Goal: Task Accomplishment & Management: Manage account settings

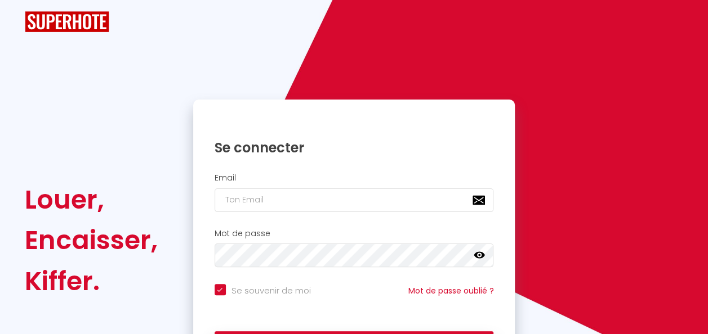
checkbox input "true"
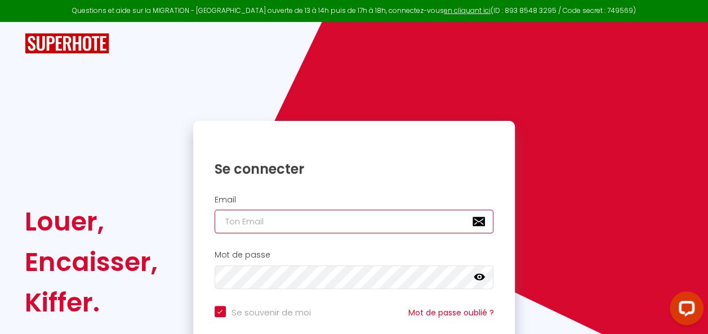
paste input "Passeport Formation"
type input "Passeport Formation"
checkbox input "true"
type input "Passeport Formation i"
checkbox input "true"
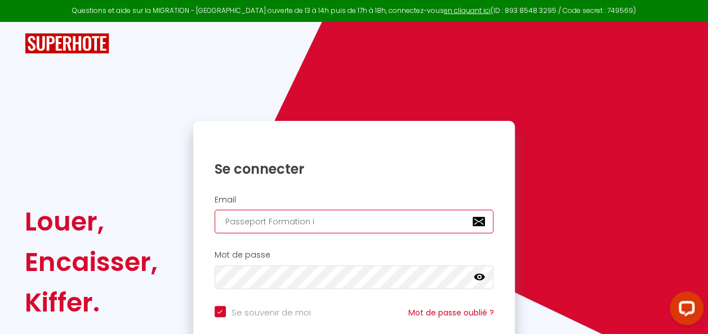
type input "Passeport Formation is"
checkbox input "true"
type input "Passeport Formation ise"
checkbox input "true"
type input "Passeport Formation is"
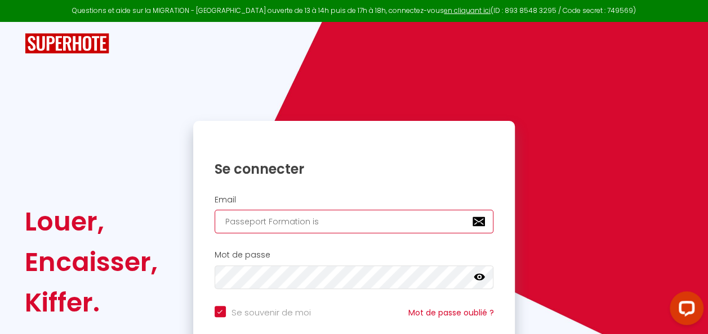
checkbox input "true"
type input "Passeport Formation i"
checkbox input "true"
type input "Passeport Formation"
checkbox input "true"
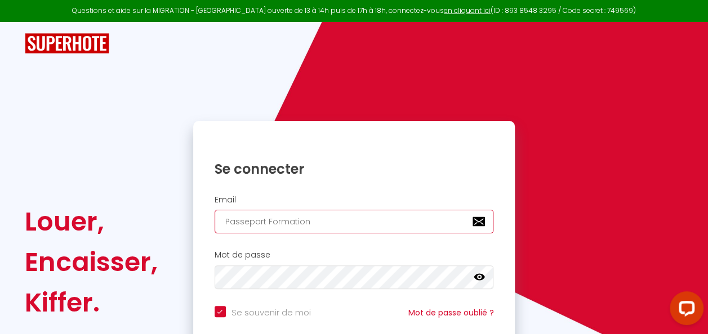
type input "Passeport Formatio"
checkbox input "true"
type input "Passeport Formati"
checkbox input "true"
type input "Passeport Format"
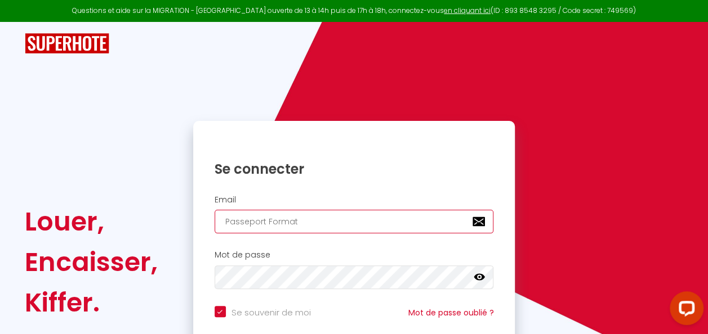
checkbox input "true"
type input "Passeport Forma"
checkbox input "true"
type input "Passeport Form"
checkbox input "true"
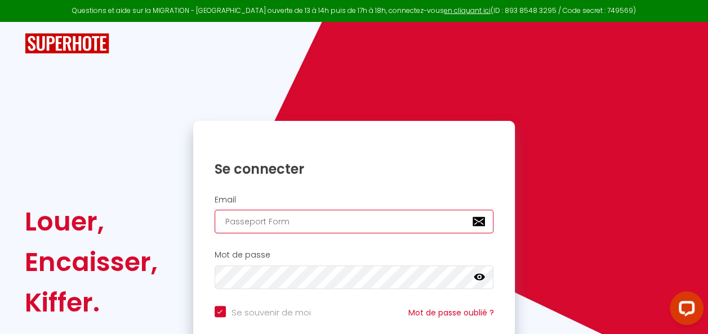
type input "Passeport For"
checkbox input "true"
type input "Passeport Fo"
checkbox input "true"
type input "Passeport F"
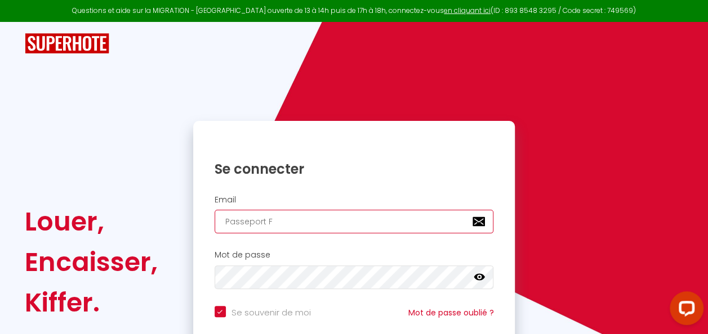
checkbox input "true"
type input "Passeport"
checkbox input "true"
type input "Passepor"
checkbox input "true"
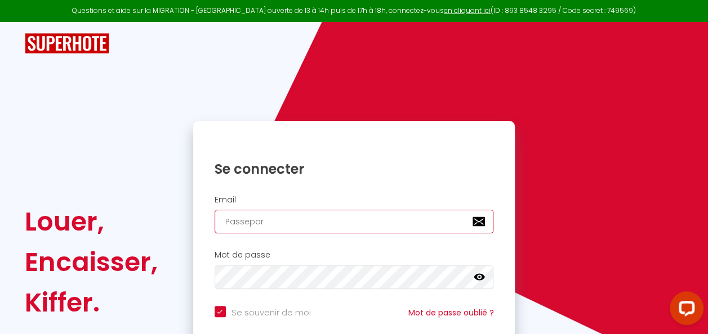
type input "Passepo"
checkbox input "true"
type input "Passep"
checkbox input "true"
type input "Passe"
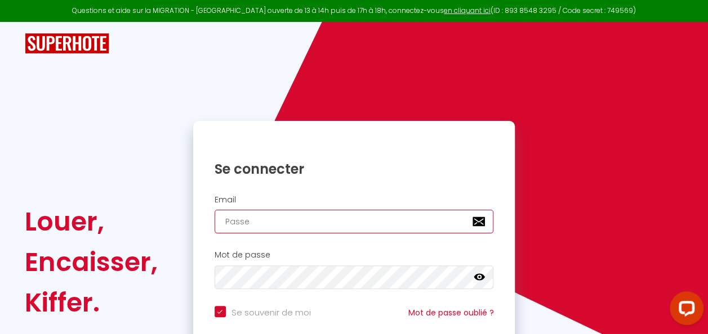
checkbox input "true"
type input "Pass"
checkbox input "true"
type input "Pas"
checkbox input "true"
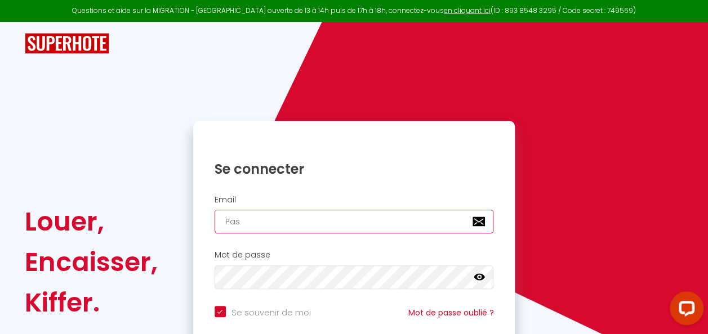
type input "Pa"
checkbox input "true"
type input "P"
checkbox input "true"
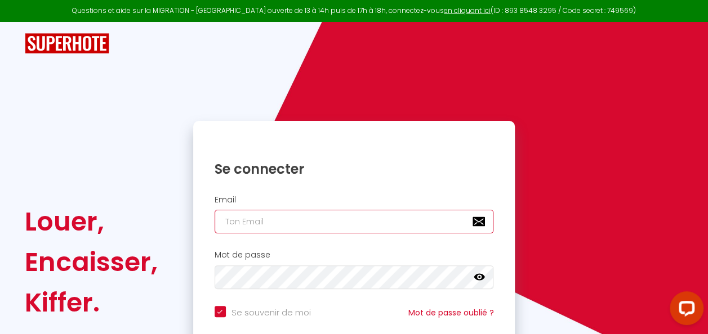
type input "m"
checkbox input "true"
type input "mo"
checkbox input "true"
type input "moi"
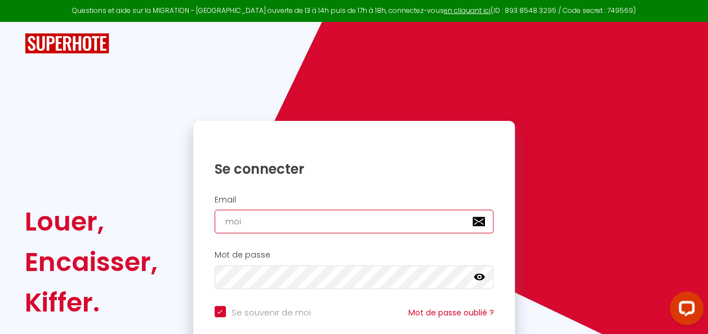
checkbox input "true"
type input "mois"
checkbox input "true"
type input "[PERSON_NAME]"
checkbox input "true"
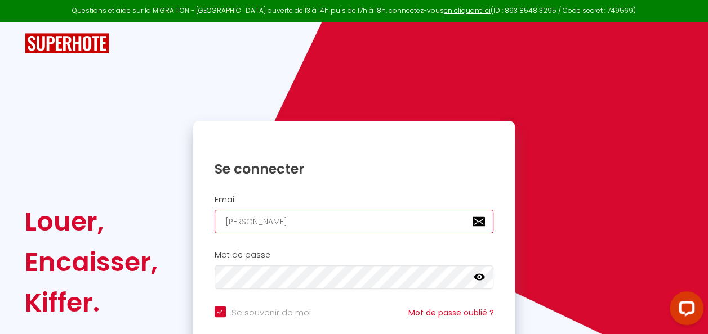
type input "[PERSON_NAME]."
checkbox input "true"
type input "[PERSON_NAME].r"
checkbox input "true"
type input "[PERSON_NAME][DOMAIN_NAME]"
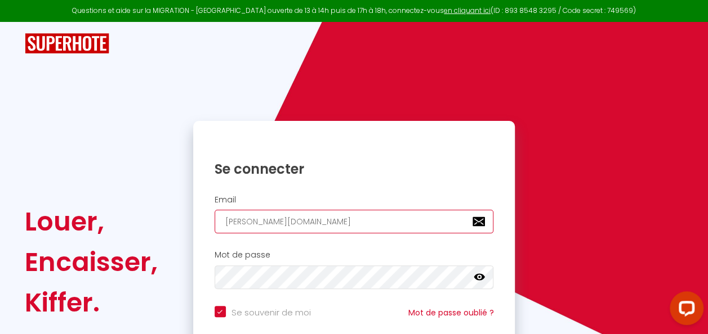
checkbox input "true"
type input "[PERSON_NAME].rom"
checkbox input "true"
type input "[PERSON_NAME].[GEOGRAPHIC_DATA]"
checkbox input "true"
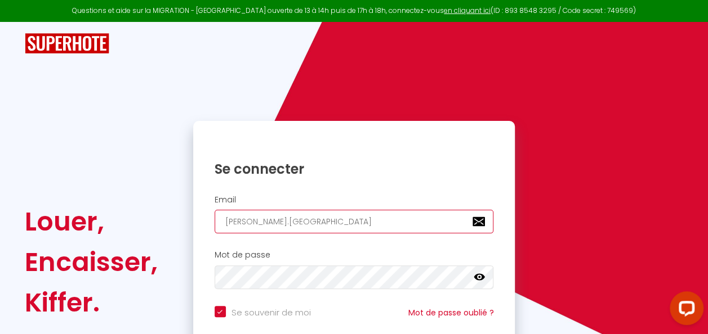
type input "[PERSON_NAME].romer"
checkbox input "true"
type input "[PERSON_NAME].romero"
checkbox input "true"
type input "[PERSON_NAME].romero."
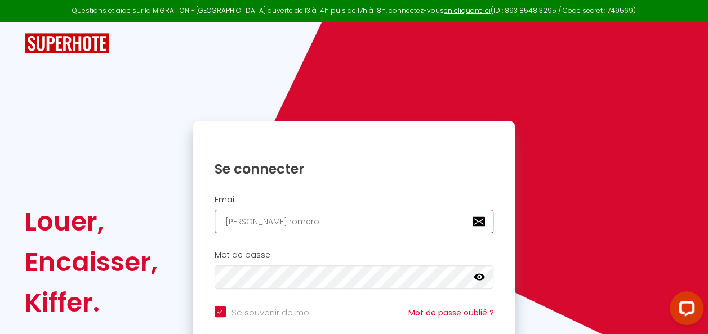
checkbox input "true"
type input "[PERSON_NAME].romero.9"
checkbox input "true"
type input "[PERSON_NAME].romero.97"
checkbox input "true"
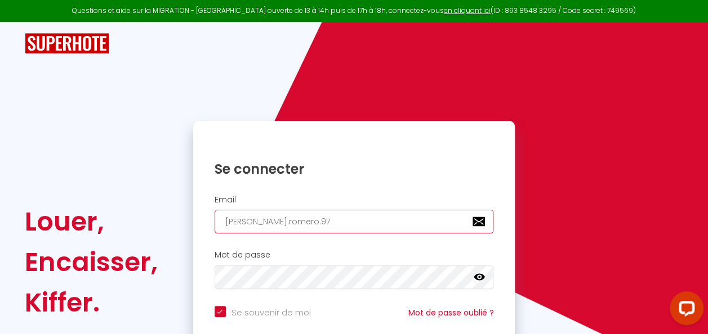
type input "[PERSON_NAME].romero.973"
checkbox input "true"
type input "[PERSON_NAME].romero.973@"
checkbox input "true"
type input "[PERSON_NAME].romero.973@g"
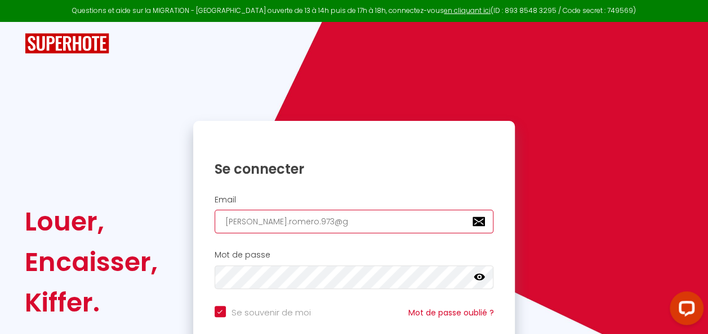
checkbox input "true"
type input "[PERSON_NAME].romero.973@gm"
checkbox input "true"
type input "[PERSON_NAME].romero.973@gma"
checkbox input "true"
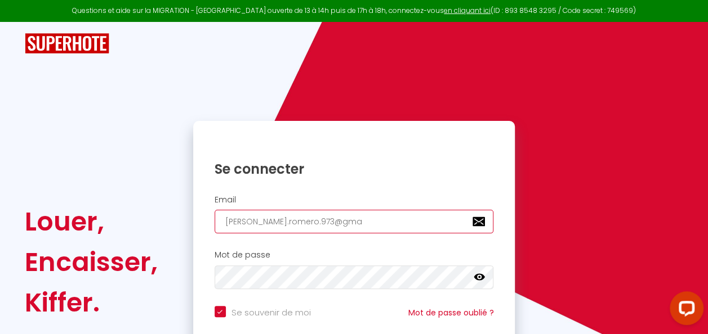
type input "[PERSON_NAME].romero.973@gmai"
checkbox input "true"
type input "[PERSON_NAME][EMAIL_ADDRESS]"
checkbox input "true"
type input "[PERSON_NAME][EMAIL_ADDRESS]."
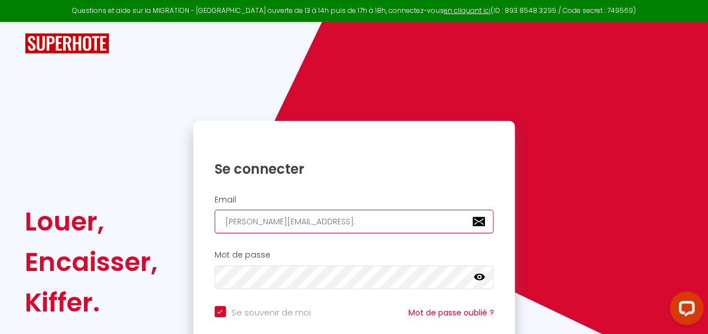
checkbox input "true"
type input "[PERSON_NAME].romero.973@gmail.C"
checkbox input "true"
type input "[PERSON_NAME][EMAIL_ADDRESS][DOMAIN_NAME]"
checkbox input "true"
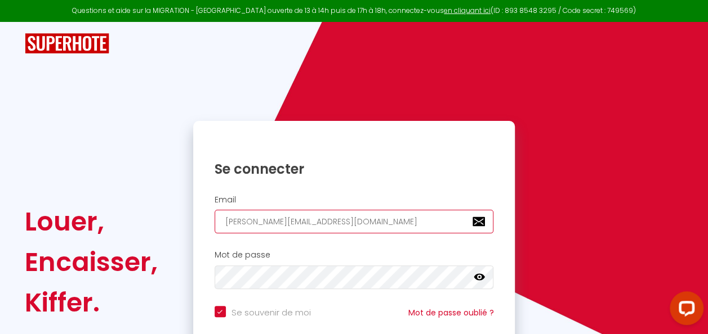
type input "[PERSON_NAME][EMAIL_ADDRESS][DOMAIN_NAME]"
checkbox input "true"
click at [332, 219] on input "[PERSON_NAME][EMAIL_ADDRESS][DOMAIN_NAME]" at bounding box center [353, 222] width 279 height 24
click at [332, 220] on input "[PERSON_NAME][EMAIL_ADDRESS][DOMAIN_NAME]" at bounding box center [353, 222] width 279 height 24
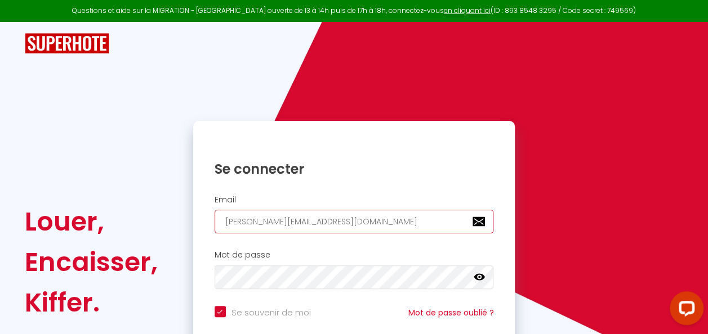
type input "[PERSON_NAME][EMAIL_ADDRESS][DOMAIN_NAME]"
checkbox input "true"
type input "[PERSON_NAME][EMAIL_ADDRESS][DOMAIN_NAME]"
checkbox input "true"
type input "[PERSON_NAME][EMAIL_ADDRESS][DOMAIN_NAME]"
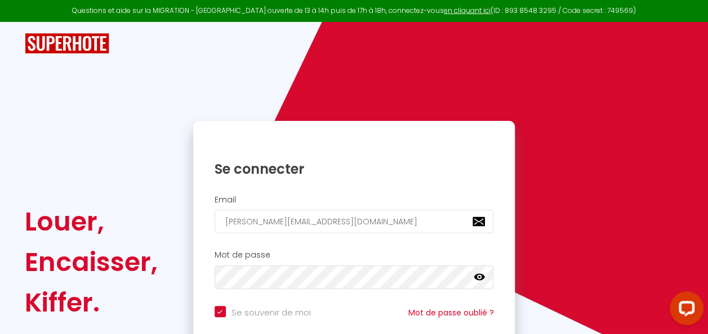
click at [481, 277] on icon at bounding box center [478, 277] width 11 height 11
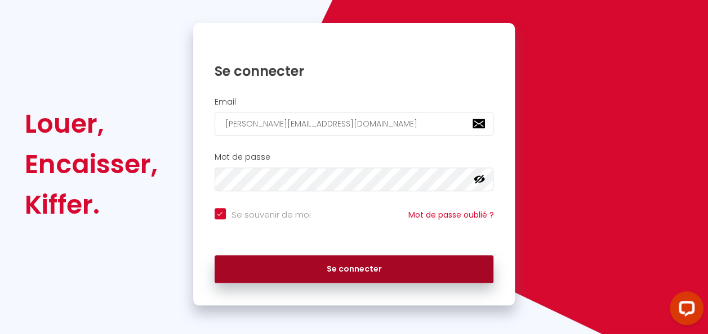
scroll to position [102, 0]
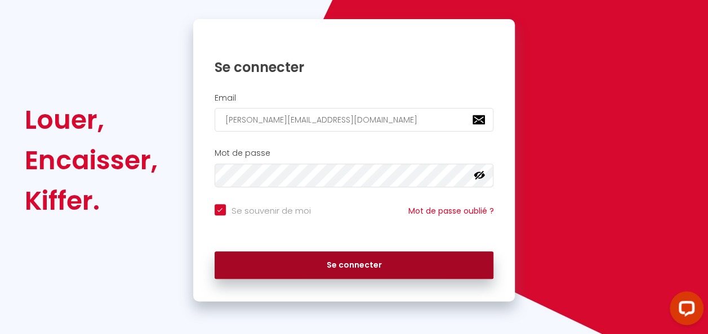
click at [349, 263] on button "Se connecter" at bounding box center [353, 266] width 279 height 28
click at [342, 261] on button "Se connecter" at bounding box center [353, 266] width 279 height 28
click at [341, 262] on button "Se connecter" at bounding box center [353, 266] width 279 height 28
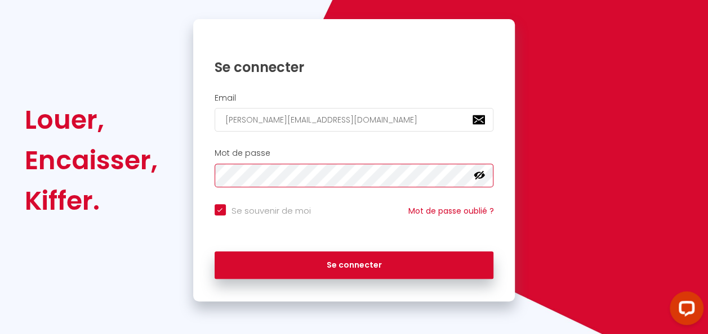
click at [214, 252] on button "Se connecter" at bounding box center [353, 266] width 279 height 28
checkbox input "true"
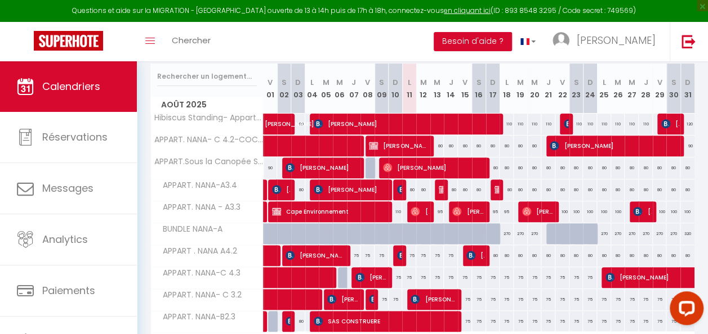
scroll to position [169, 0]
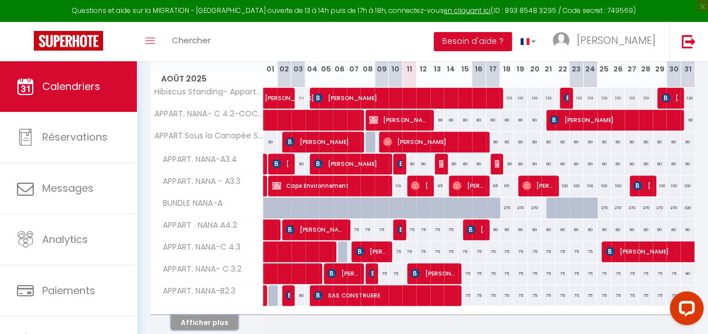
click at [218, 316] on button "Afficher plus" at bounding box center [205, 322] width 68 height 15
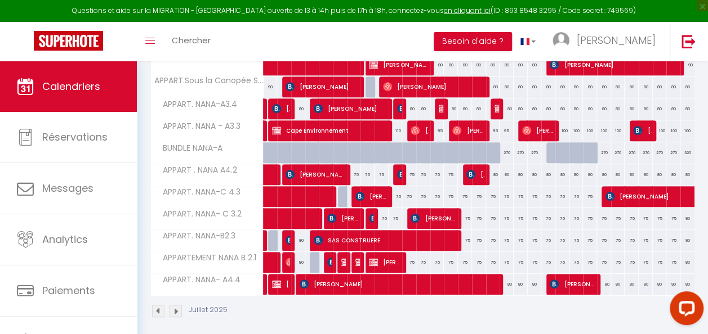
scroll to position [225, 0]
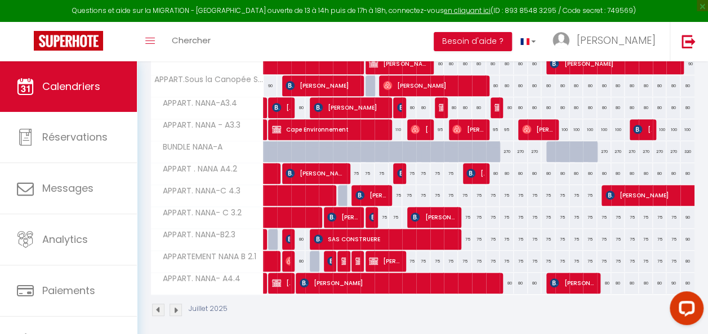
click at [503, 282] on div "80" at bounding box center [506, 283] width 14 height 21
type input "80"
type input "Lun 18 Août 2025"
type input "[DATE]"
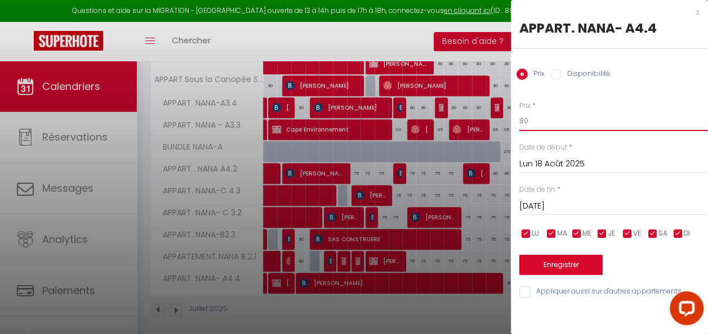
click at [535, 120] on input "80" at bounding box center [613, 121] width 189 height 20
type input "8"
type input "75"
click at [555, 164] on input "Lun 18 Août 2025" at bounding box center [613, 164] width 189 height 15
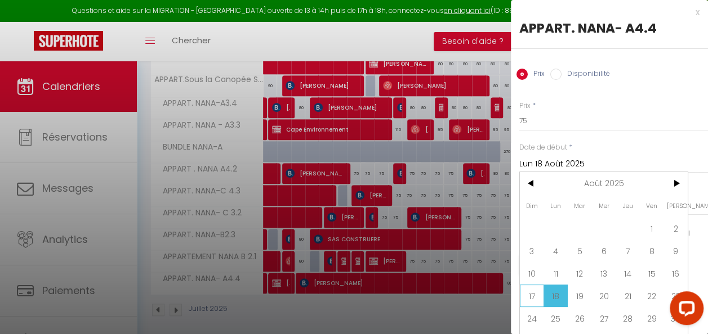
click at [533, 295] on span "17" at bounding box center [532, 296] width 24 height 23
type input "Dim 17 Août 2025"
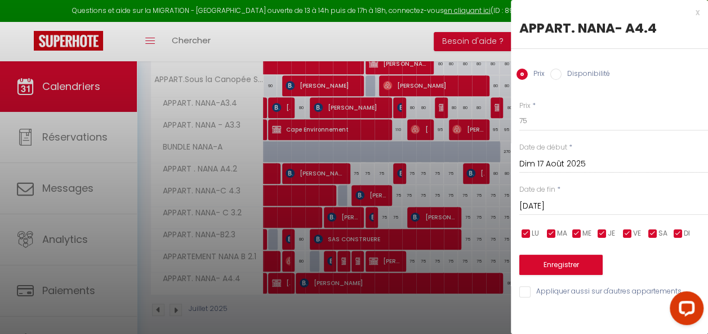
click at [548, 205] on input "[DATE]" at bounding box center [613, 206] width 189 height 15
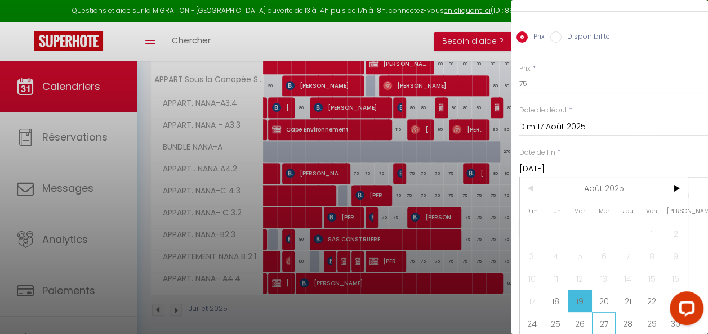
scroll to position [69, 0]
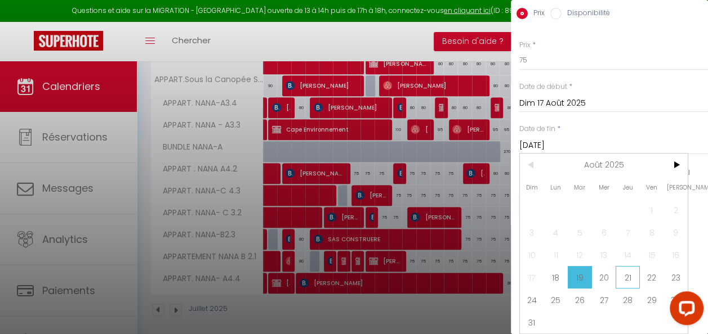
click at [630, 269] on span "21" at bounding box center [627, 277] width 24 height 23
type input "[DEMOGRAPHIC_DATA][DATE]"
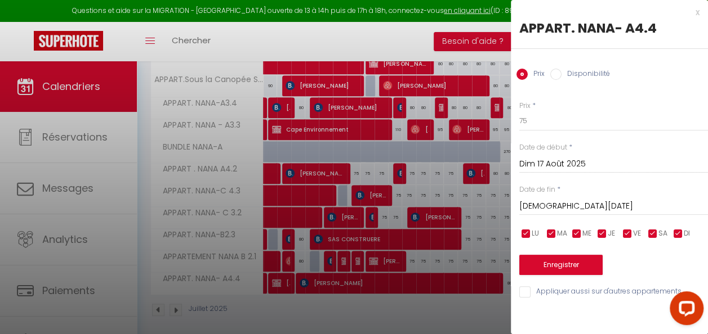
scroll to position [0, 0]
click at [553, 267] on button "Enregistrer" at bounding box center [560, 265] width 83 height 20
type input "[PERSON_NAME][DATE]"
type input "Mer 20 Août 2025"
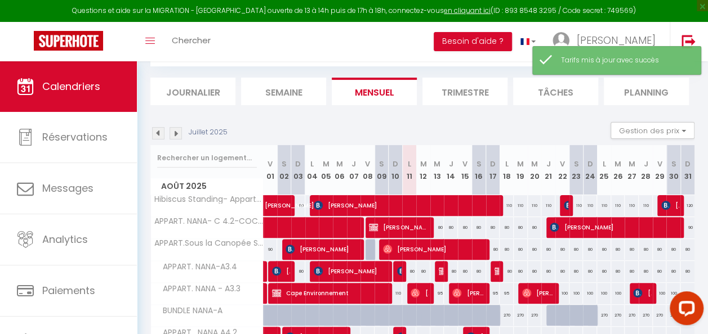
scroll to position [221, 0]
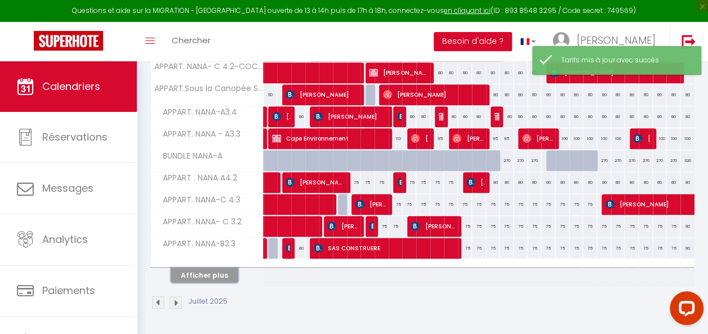
drag, startPoint x: 209, startPoint y: 265, endPoint x: 225, endPoint y: 267, distance: 15.4
click at [211, 268] on button "Afficher plus" at bounding box center [205, 275] width 68 height 15
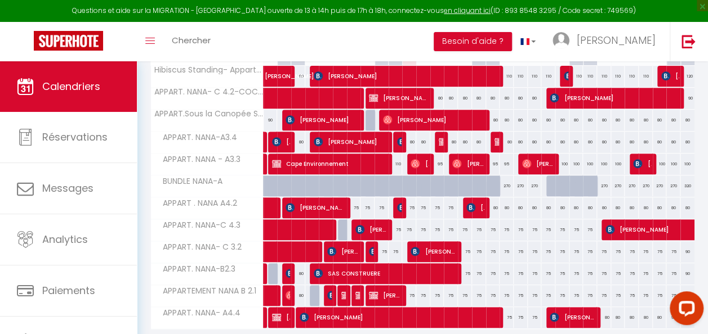
scroll to position [165, 0]
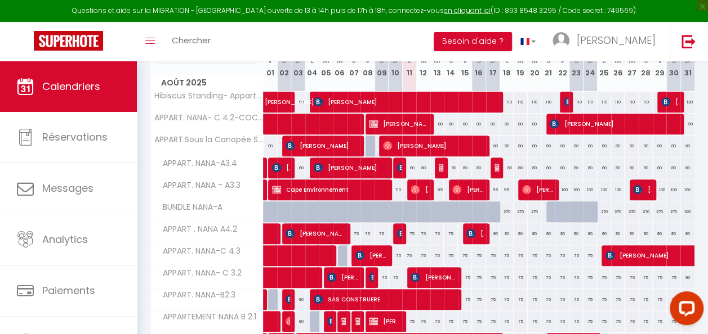
click at [489, 233] on div "80" at bounding box center [493, 233] width 14 height 21
type input "80"
type input "Dim 17 Août 2025"
type input "Lun 18 Août 2025"
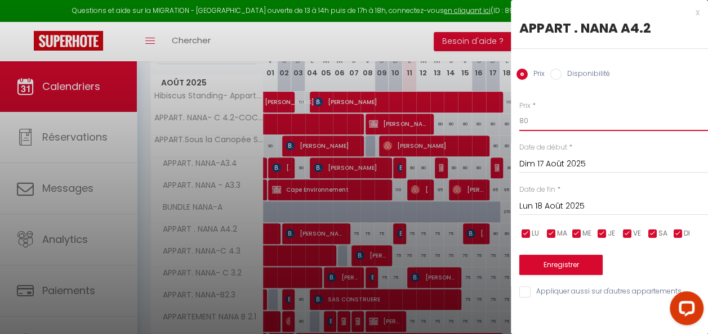
drag, startPoint x: 538, startPoint y: 122, endPoint x: 504, endPoint y: 127, distance: 34.2
click at [504, 127] on body "Questions et aide sur la MIGRATION - [GEOGRAPHIC_DATA] ouverte de 13 à 14h puis…" at bounding box center [354, 148] width 708 height 505
type input "75"
click at [534, 205] on input "Lun 18 Août 2025" at bounding box center [613, 206] width 189 height 15
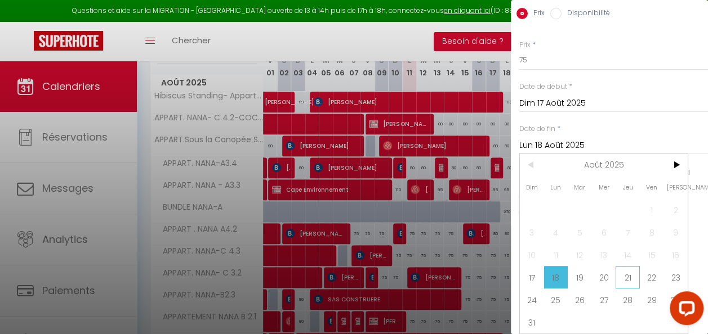
scroll to position [69, 0]
click at [535, 314] on span "31" at bounding box center [532, 322] width 24 height 23
type input "Dim 31 Août 2025"
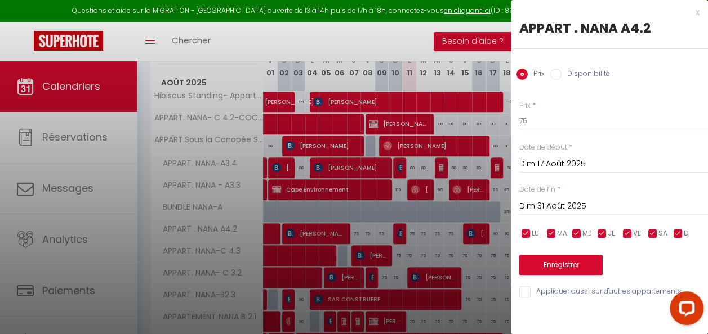
scroll to position [0, 0]
click at [558, 263] on button "Enregistrer" at bounding box center [560, 265] width 83 height 20
type input "[PERSON_NAME][DATE]"
type input "[DATE]"
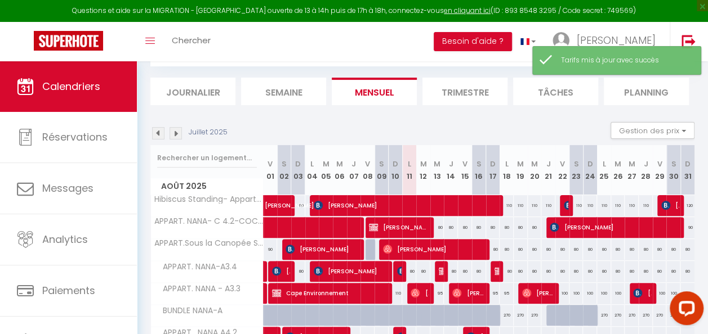
scroll to position [165, 0]
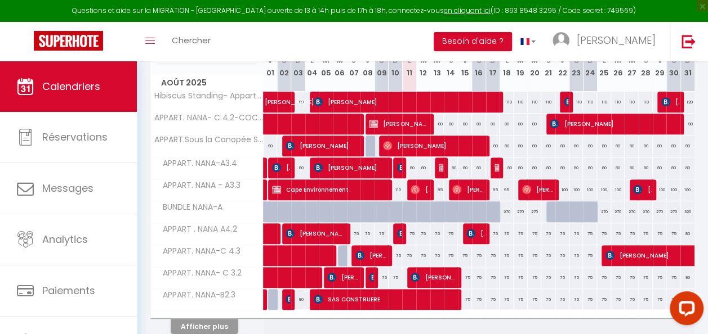
click at [503, 167] on div "80" at bounding box center [506, 168] width 14 height 21
type input "80"
type input "Lun 18 Août 2025"
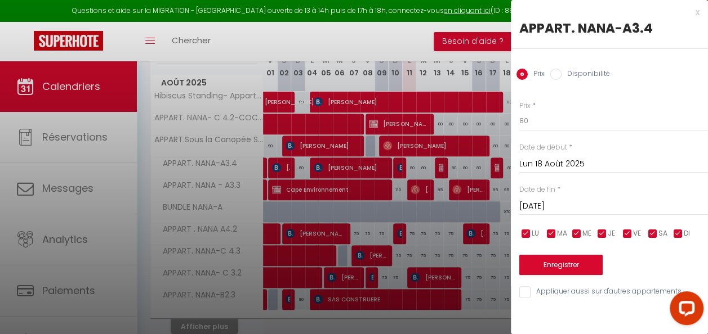
click at [544, 205] on input "[DATE]" at bounding box center [613, 206] width 189 height 15
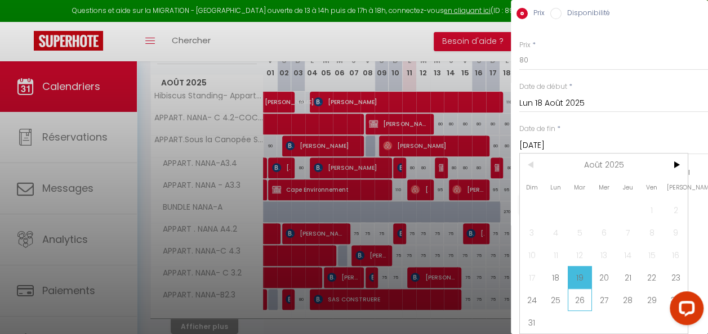
scroll to position [69, 0]
click at [530, 315] on span "31" at bounding box center [532, 322] width 24 height 23
type input "Dim 31 Août 2025"
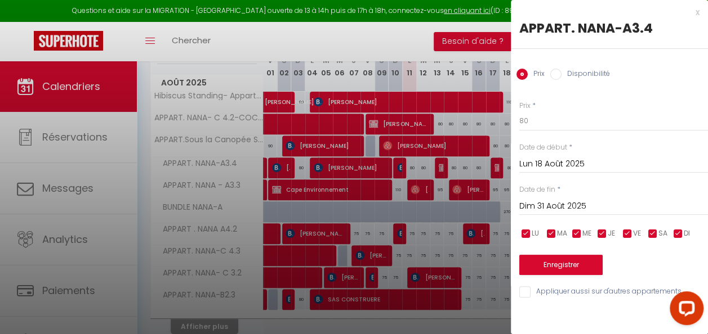
scroll to position [0, 0]
drag, startPoint x: 522, startPoint y: 126, endPoint x: 498, endPoint y: 126, distance: 24.2
click at [498, 127] on body "Questions et aide sur la MIGRATION - [GEOGRAPHIC_DATA] ouverte de 13 à 14h puis…" at bounding box center [354, 140] width 708 height 489
type input "75"
click at [552, 263] on button "Enregistrer" at bounding box center [560, 265] width 83 height 20
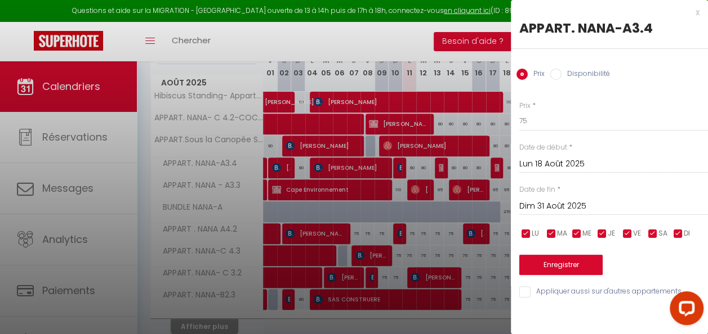
type input "Dim 17 Août 2025"
type input "[DATE]"
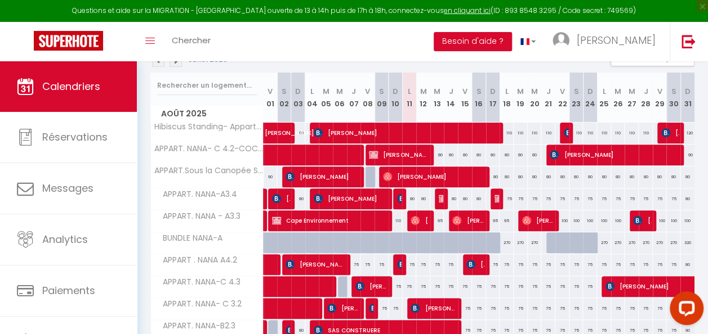
scroll to position [109, 0]
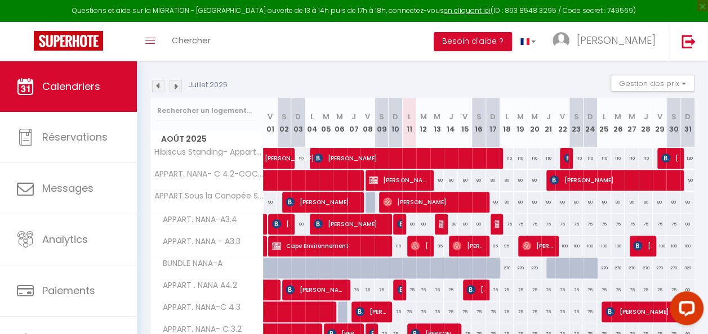
click at [490, 200] on div "80" at bounding box center [493, 202] width 14 height 21
type input "80"
type input "Dim 17 Août 2025"
type input "Lun 18 Août 2025"
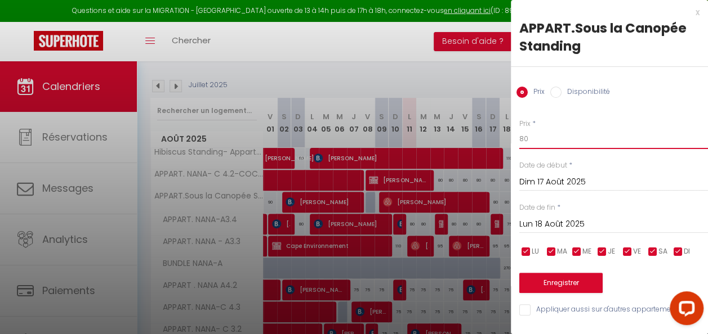
drag, startPoint x: 532, startPoint y: 133, endPoint x: 511, endPoint y: 136, distance: 21.0
click at [511, 136] on div "Prix * 80 Statut * Disponible Indisponible Date de début * [DATE] < [DATE] > Di…" at bounding box center [609, 211] width 197 height 213
type input "75"
click at [557, 224] on input "Lun 18 Août 2025" at bounding box center [613, 224] width 189 height 15
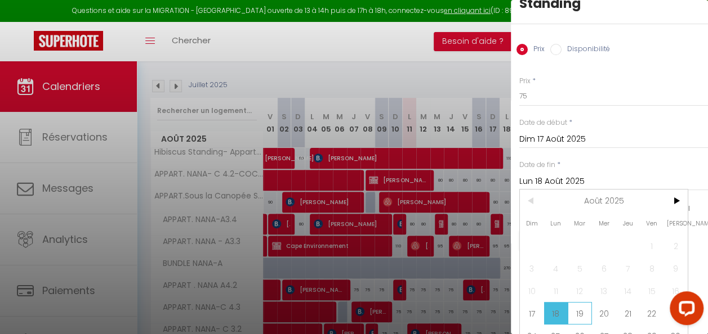
scroll to position [87, 0]
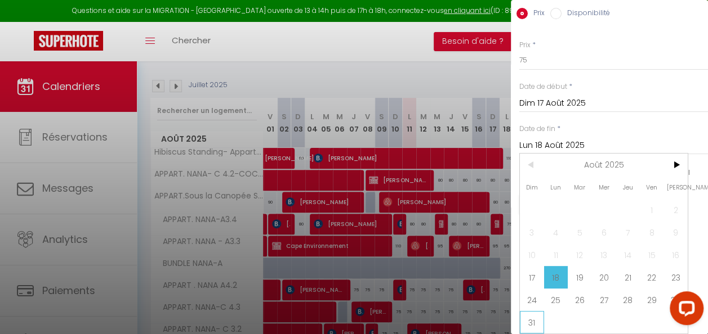
click at [527, 315] on span "31" at bounding box center [532, 322] width 24 height 23
type input "Dim 31 Août 2025"
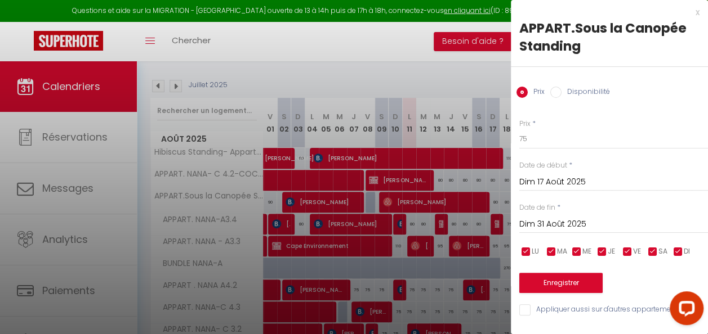
scroll to position [2, 0]
click at [556, 279] on button "Enregistrer" at bounding box center [560, 283] width 83 height 20
type input "[PERSON_NAME][DATE]"
type input "[DATE]"
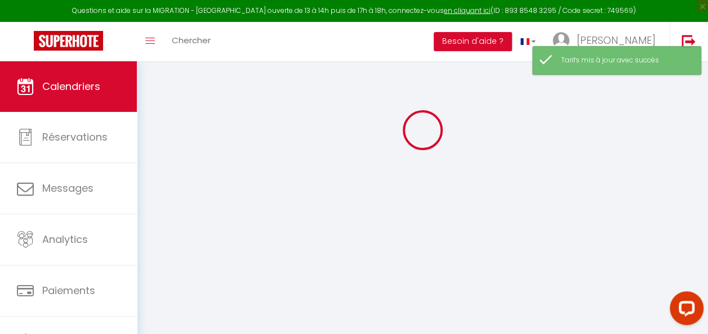
scroll to position [109, 0]
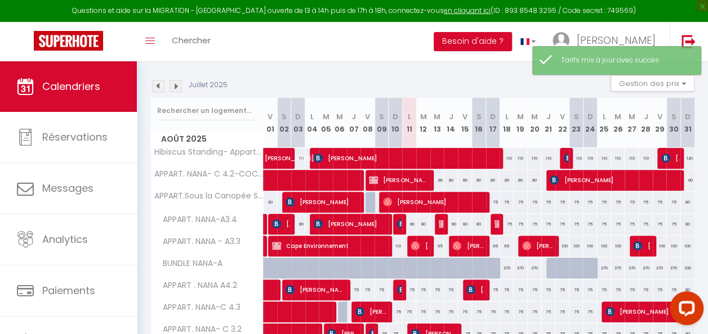
click at [503, 158] on div "110" at bounding box center [506, 158] width 14 height 21
type input "110"
type input "Lun 18 Août 2025"
type input "[DATE]"
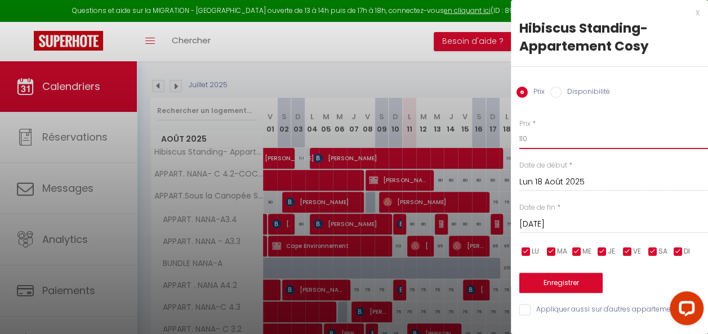
drag, startPoint x: 536, startPoint y: 141, endPoint x: 516, endPoint y: 138, distance: 20.9
click at [516, 138] on div "Prix * 110 Statut * Disponible Indisponible Date de début * [DATE] < [DATE] > D…" at bounding box center [609, 211] width 197 height 213
type input "100"
click at [562, 222] on input "[DATE]" at bounding box center [613, 224] width 189 height 15
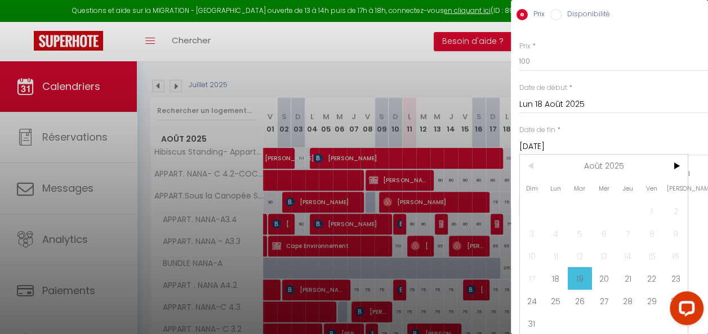
scroll to position [87, 0]
click at [654, 268] on span "22" at bounding box center [651, 277] width 24 height 23
type input "Ven 22 Août 2025"
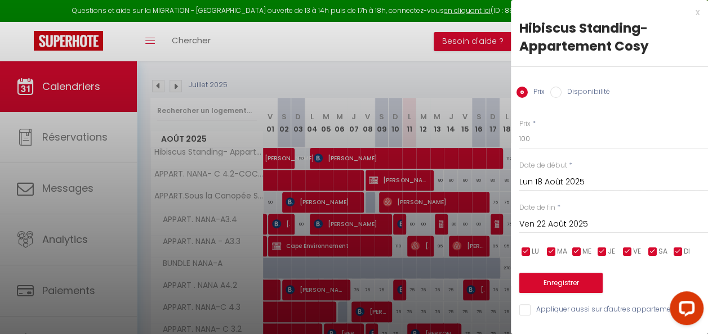
scroll to position [2, 0]
click at [562, 280] on button "Enregistrer" at bounding box center [560, 283] width 83 height 20
type input "Dim 17 Août 2025"
type input "[DEMOGRAPHIC_DATA][DATE]"
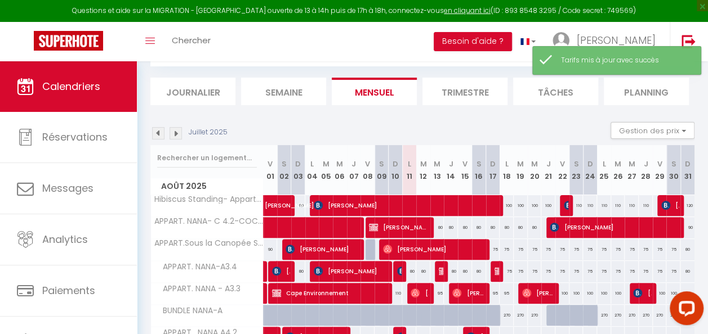
scroll to position [109, 0]
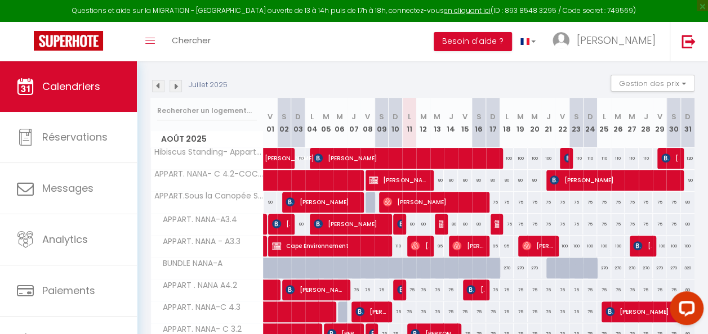
click at [681, 158] on div "120" at bounding box center [687, 158] width 14 height 21
type input "120"
type input "Dim 31 Août 2025"
type input "Lun 01 Septembre 2025"
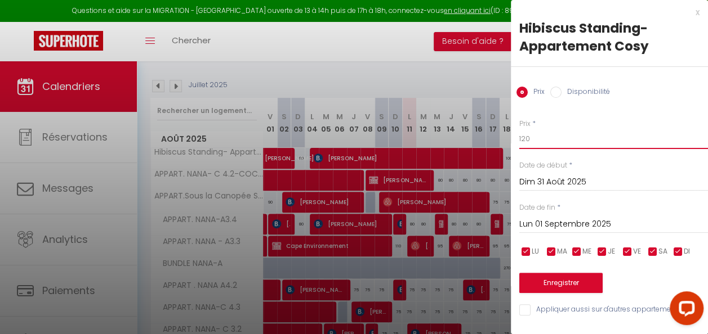
drag, startPoint x: 547, startPoint y: 139, endPoint x: 515, endPoint y: 137, distance: 32.1
click at [515, 137] on div "Prix * 120 Statut * Disponible Indisponible Date de début * [DATE] < [DATE] > D…" at bounding box center [609, 211] width 197 height 213
type input "110"
click at [556, 285] on button "Enregistrer" at bounding box center [560, 283] width 83 height 20
type input "[DATE]"
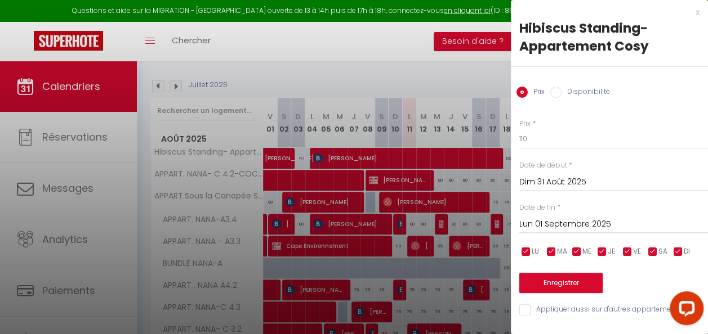
type input "Dim 31 Août 2025"
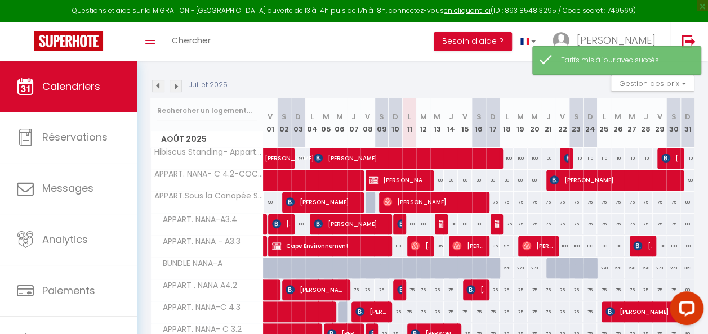
click at [682, 176] on div "90" at bounding box center [687, 180] width 14 height 21
type input "90"
type input "Dim 31 Août 2025"
type input "Lun 01 Septembre 2025"
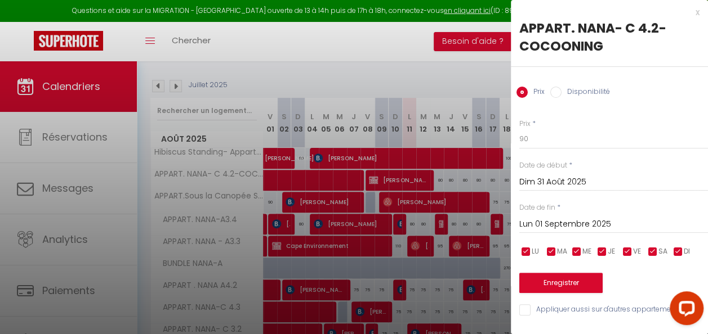
click at [493, 178] on div at bounding box center [354, 167] width 708 height 334
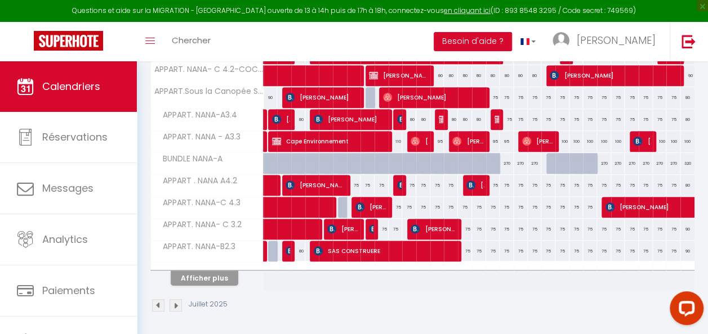
scroll to position [221, 0]
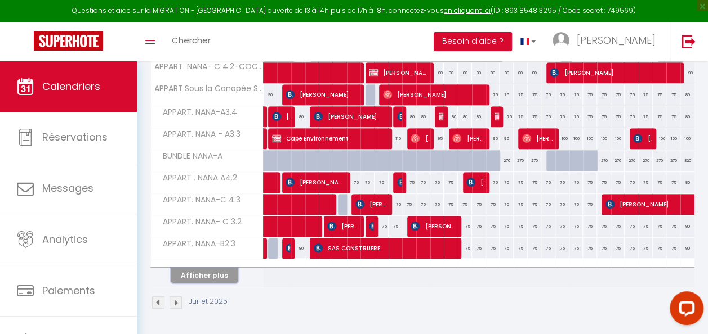
click at [225, 268] on button "Afficher plus" at bounding box center [205, 275] width 68 height 15
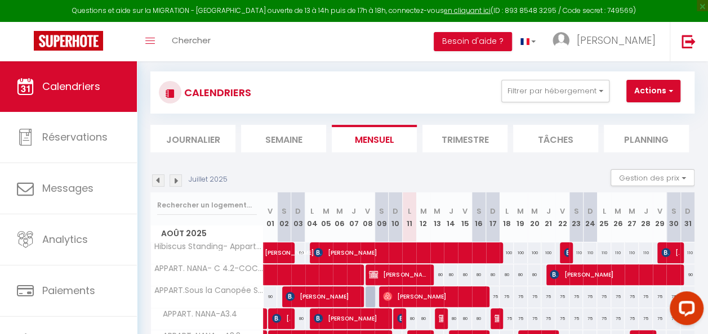
scroll to position [12, 0]
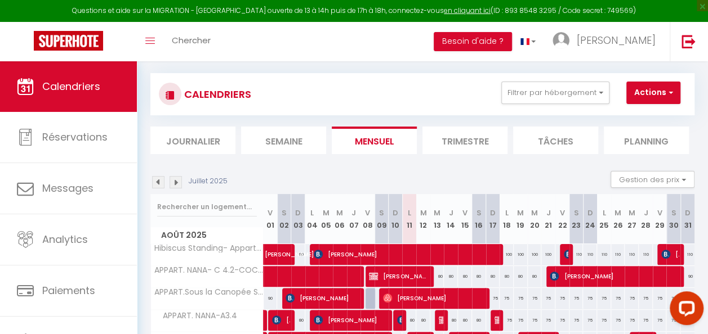
click at [175, 181] on img at bounding box center [175, 182] width 12 height 12
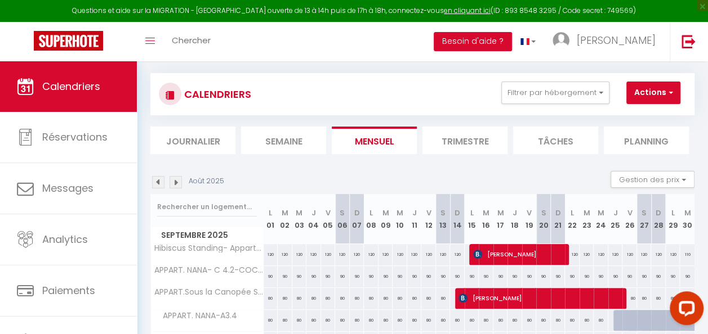
click at [268, 254] on div "120" at bounding box center [270, 254] width 15 height 21
type input "120"
type input "Lun 01 Septembre 2025"
type input "[DATE]"
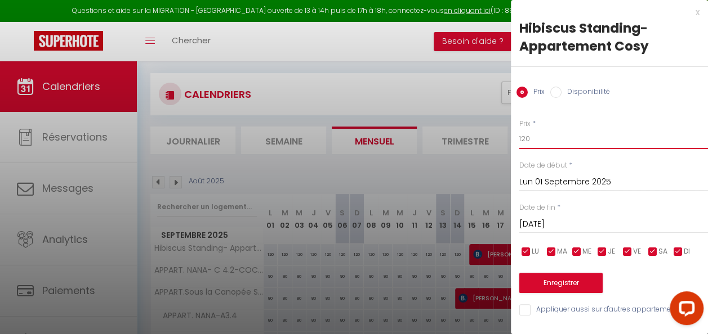
click at [524, 139] on input "120" at bounding box center [613, 139] width 189 height 20
type input "110"
click at [556, 223] on input "[DATE]" at bounding box center [613, 224] width 189 height 15
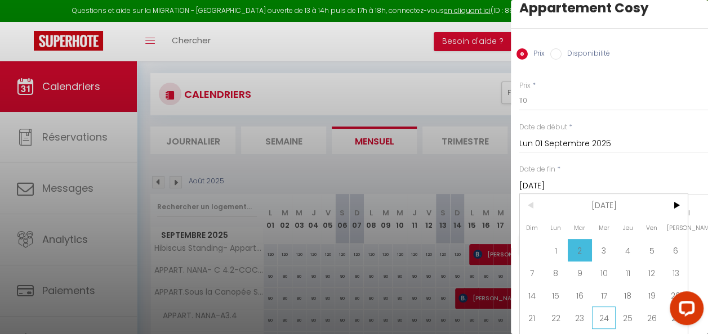
scroll to position [56, 0]
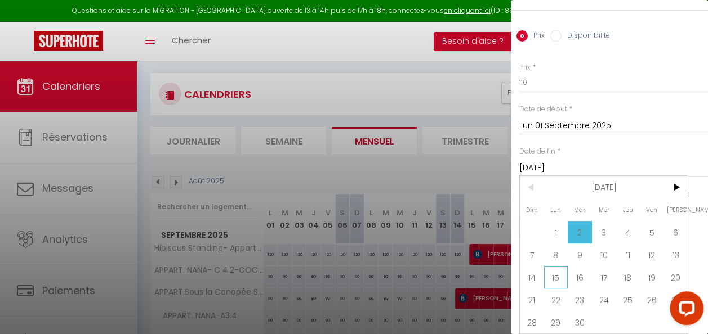
click at [555, 275] on span "15" at bounding box center [556, 277] width 24 height 23
type input "Lun 15 Septembre 2025"
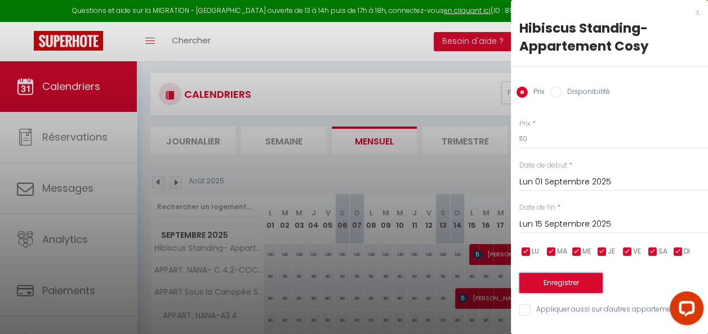
click at [561, 279] on button "Enregistrer" at bounding box center [560, 283] width 83 height 20
type input "Dim 31 Août 2025"
type input "Dim 14 Septembre 2025"
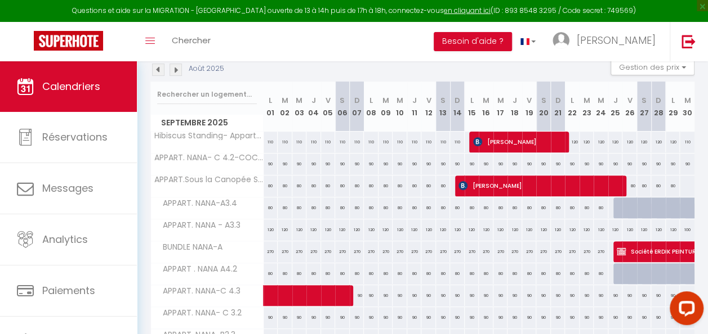
scroll to position [181, 0]
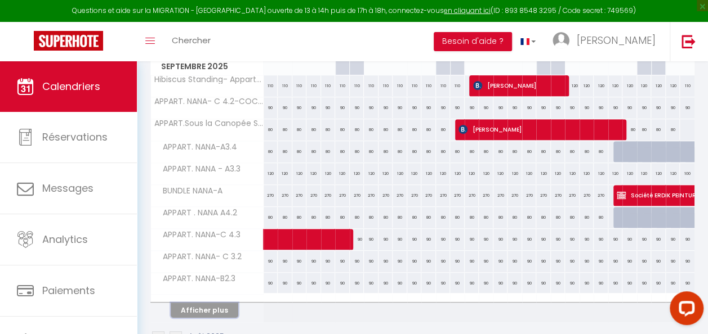
click at [208, 307] on button "Afficher plus" at bounding box center [205, 310] width 68 height 15
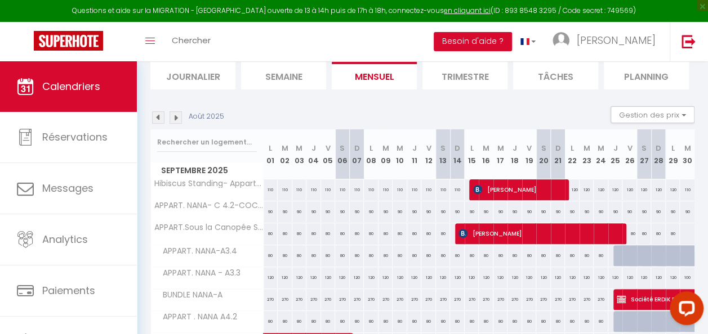
scroll to position [238, 0]
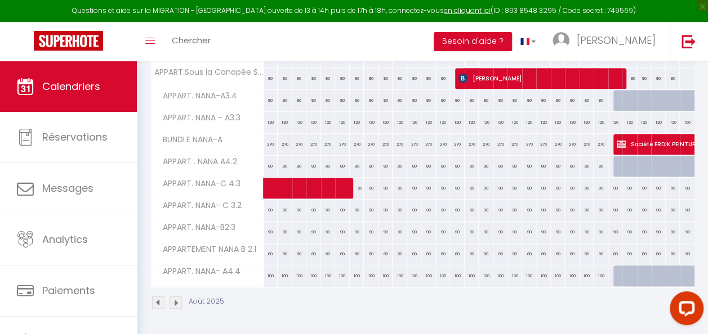
click at [272, 270] on div "100" at bounding box center [270, 276] width 15 height 21
type input "100"
type input "Lun 01 Septembre 2025"
type input "[DATE]"
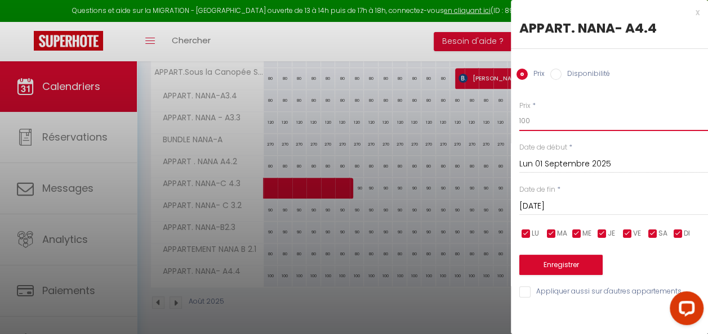
drag, startPoint x: 535, startPoint y: 122, endPoint x: 509, endPoint y: 88, distance: 43.0
click at [511, 119] on div "Prix * 100 Statut * Disponible Indisponible Date de début * [DATE] < [DATE] > D…" at bounding box center [609, 193] width 197 height 213
type input "90"
click at [562, 205] on input "[DATE]" at bounding box center [613, 206] width 189 height 15
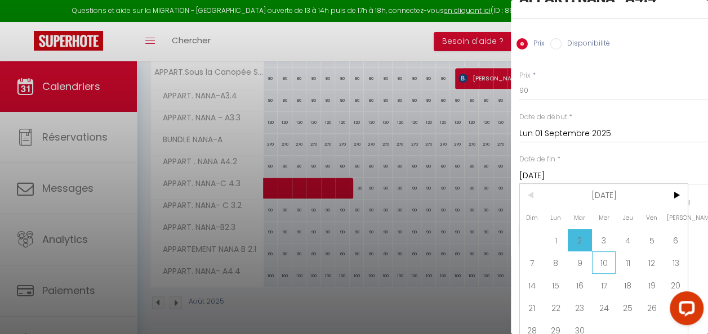
scroll to position [46, 0]
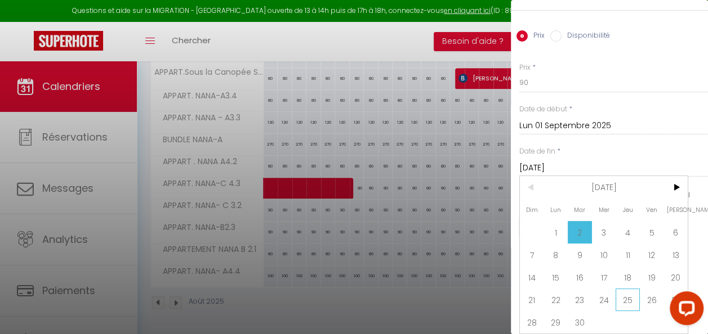
click at [628, 291] on span "25" at bounding box center [627, 300] width 24 height 23
type input "Jeu 25 Septembre 2025"
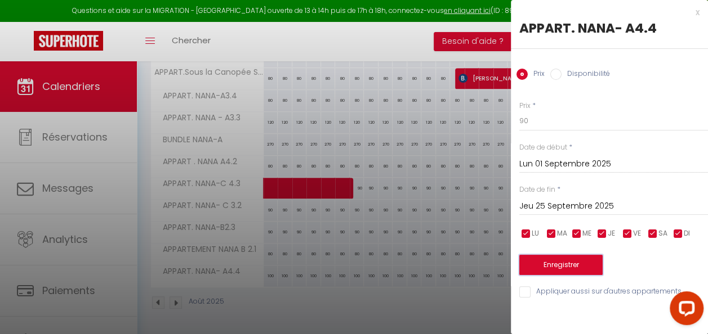
scroll to position [0, 0]
click at [563, 265] on button "Enregistrer" at bounding box center [560, 265] width 83 height 20
type input "Dim 31 Août 2025"
type input "Mer 24 Septembre 2025"
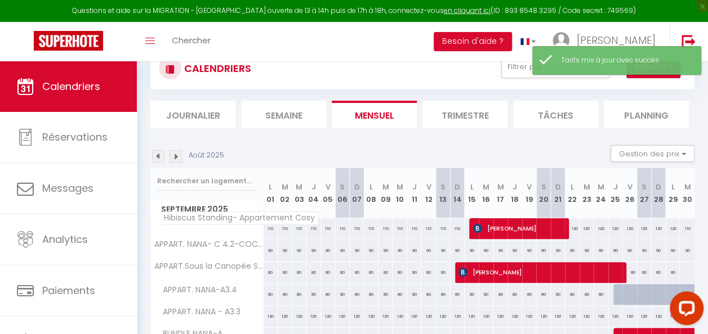
scroll to position [56, 0]
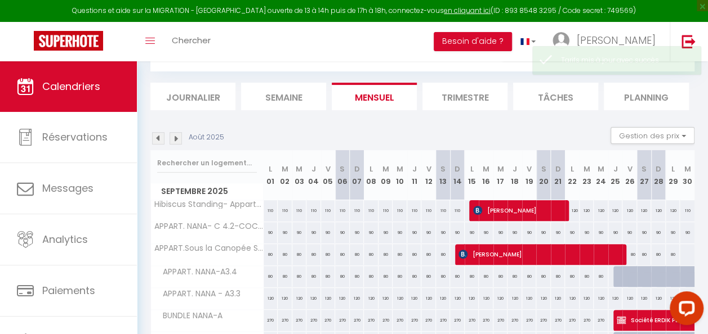
click at [177, 138] on img at bounding box center [175, 138] width 12 height 12
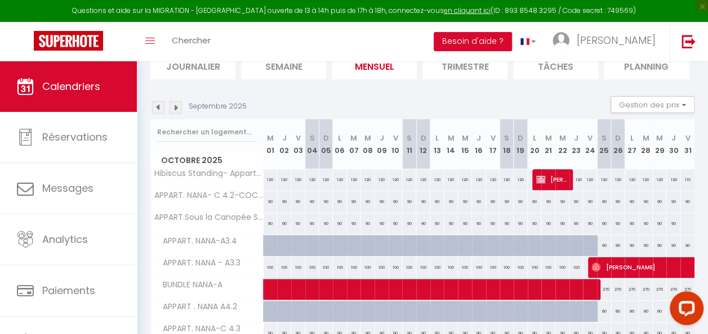
scroll to position [113, 0]
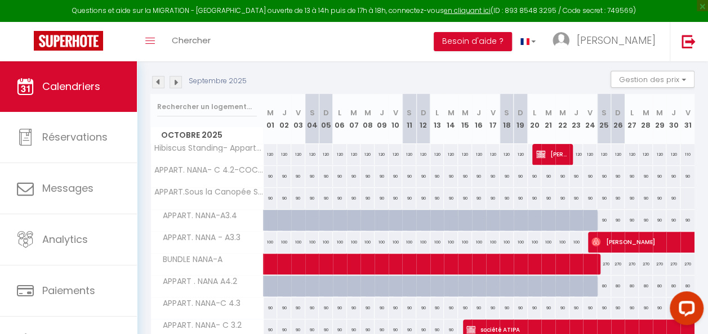
click at [269, 154] on div "120" at bounding box center [270, 154] width 14 height 21
type input "120"
type input "Mer 01 Octobre 2025"
type input "Jeu 02 Octobre 2025"
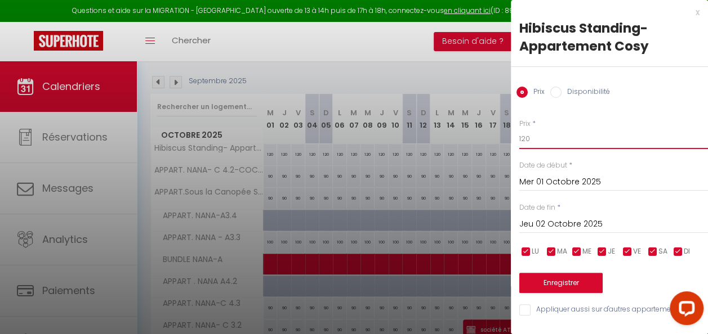
click at [523, 140] on input "120" at bounding box center [613, 139] width 189 height 20
type input "100"
click at [558, 222] on input "Jeu 02 Octobre 2025" at bounding box center [613, 224] width 189 height 15
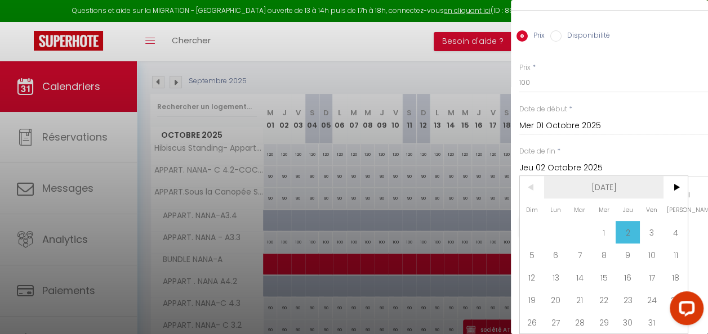
scroll to position [64, 0]
click at [560, 289] on span "20" at bounding box center [556, 300] width 24 height 23
type input "Lun 20 Octobre 2025"
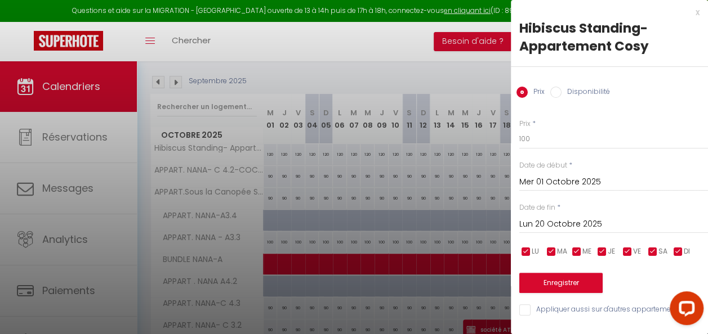
scroll to position [2, 0]
click at [561, 280] on button "Enregistrer" at bounding box center [560, 283] width 83 height 20
type input "[DATE]"
type input "Dim 19 Octobre 2025"
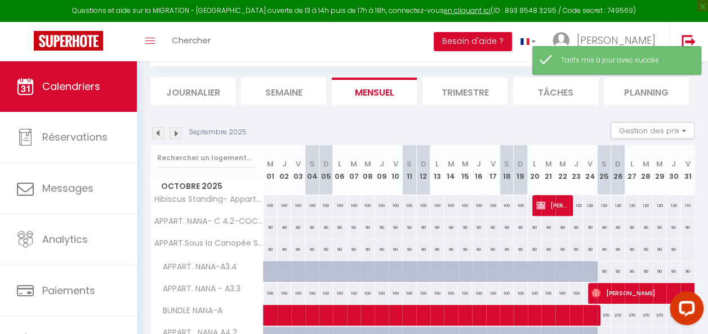
scroll to position [113, 0]
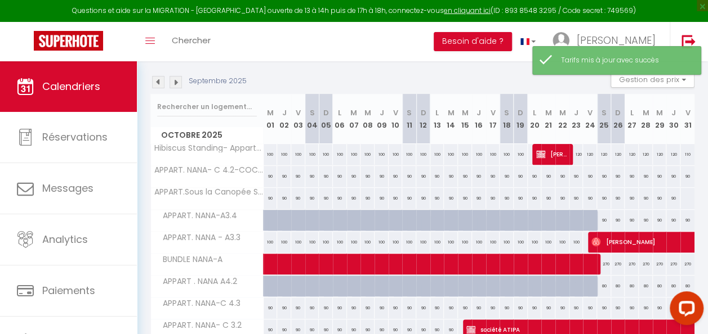
click at [571, 155] on div "120" at bounding box center [576, 154] width 14 height 21
type input "120"
type input "[DATE]"
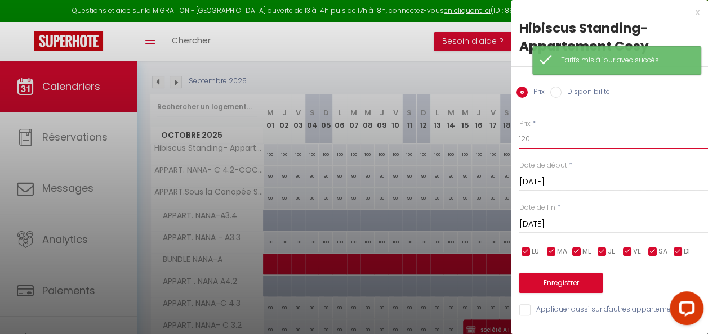
drag, startPoint x: 534, startPoint y: 138, endPoint x: 513, endPoint y: 138, distance: 21.4
click at [513, 138] on div "Prix * 120 Statut * Disponible Indisponible Date de début * [DATE] < [DATE] > D…" at bounding box center [609, 211] width 197 height 213
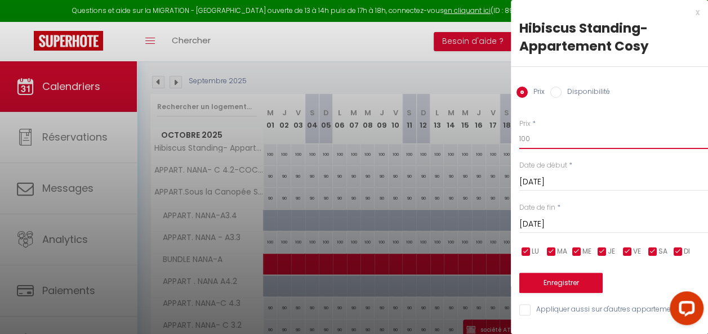
type input "100"
click at [576, 223] on input "[DATE]" at bounding box center [613, 224] width 189 height 15
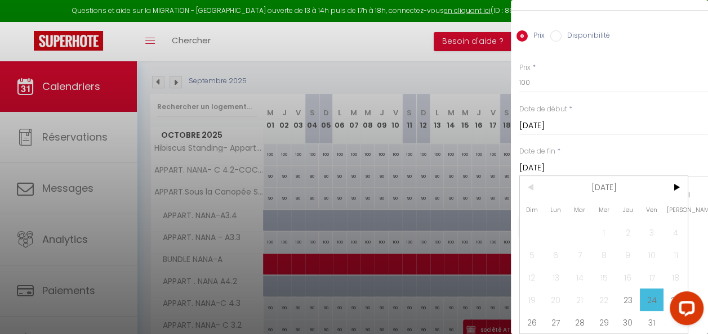
scroll to position [64, 0]
click at [655, 312] on span "31" at bounding box center [651, 322] width 24 height 23
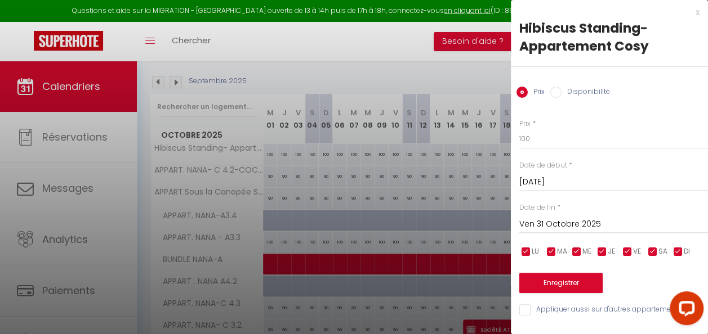
click at [563, 222] on input "Ven 31 Octobre 2025" at bounding box center [613, 224] width 189 height 15
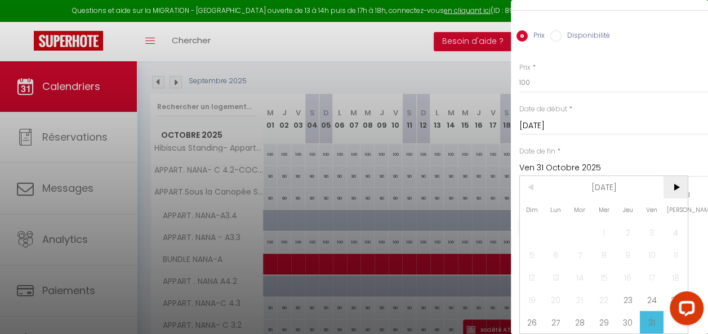
click at [674, 177] on span ">" at bounding box center [675, 187] width 24 height 23
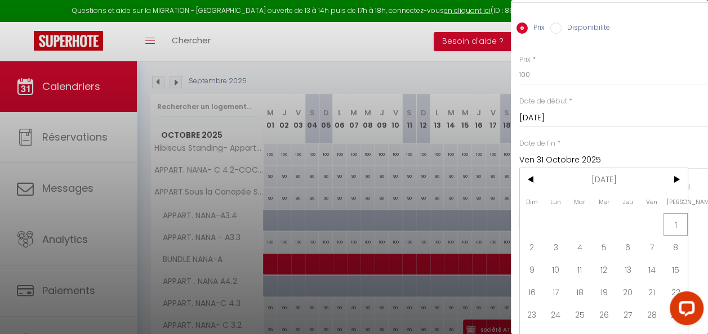
click at [677, 224] on span "1" at bounding box center [675, 224] width 24 height 23
type input "[DATE]"
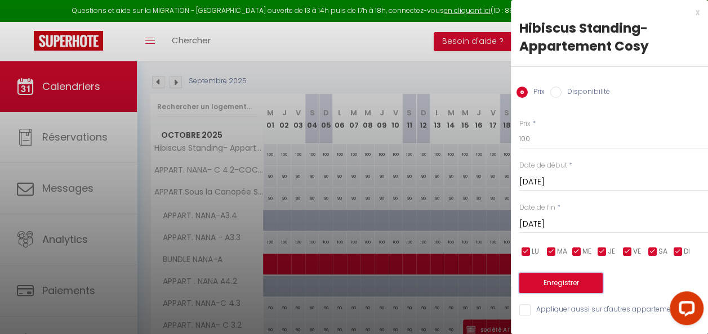
click at [562, 280] on button "Enregistrer" at bounding box center [560, 283] width 83 height 20
type input "Mer 22 Octobre 2025"
type input "Ven 31 Octobre 2025"
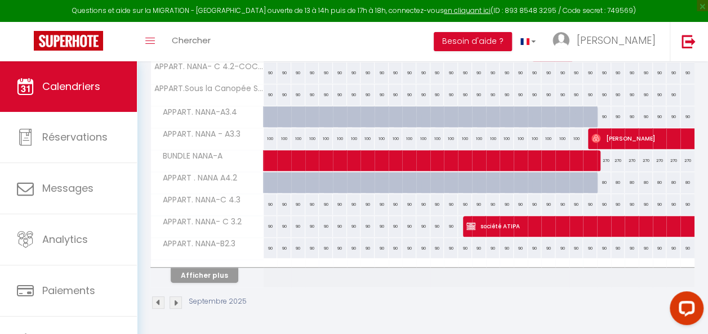
scroll to position [221, 0]
click at [226, 268] on button "Afficher plus" at bounding box center [205, 275] width 68 height 15
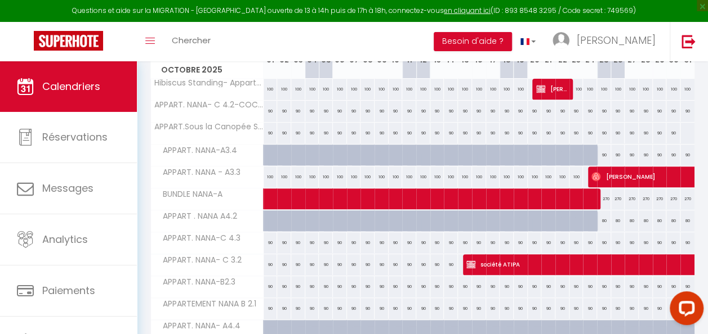
scroll to position [0, 0]
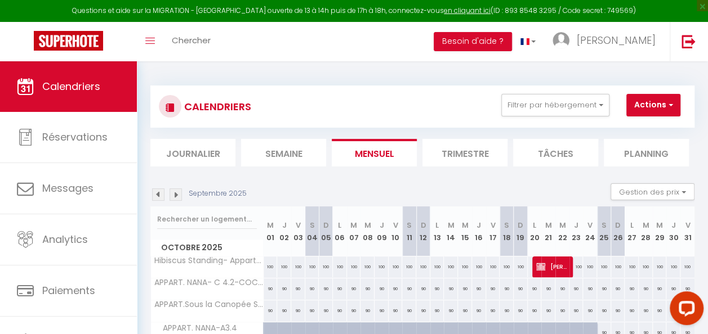
click at [158, 195] on img at bounding box center [158, 195] width 12 height 12
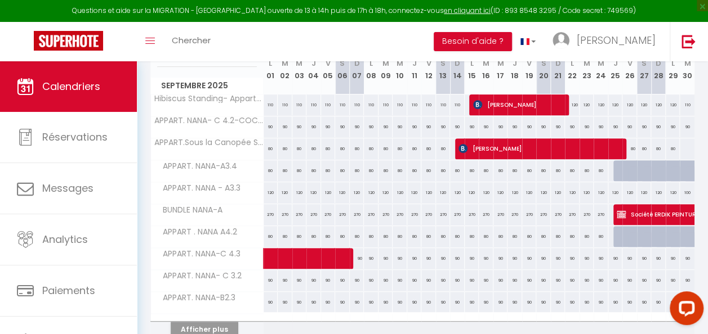
scroll to position [221, 0]
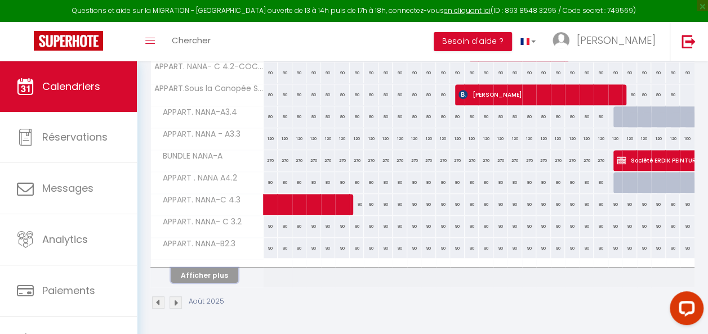
click at [212, 268] on button "Afficher plus" at bounding box center [205, 275] width 68 height 15
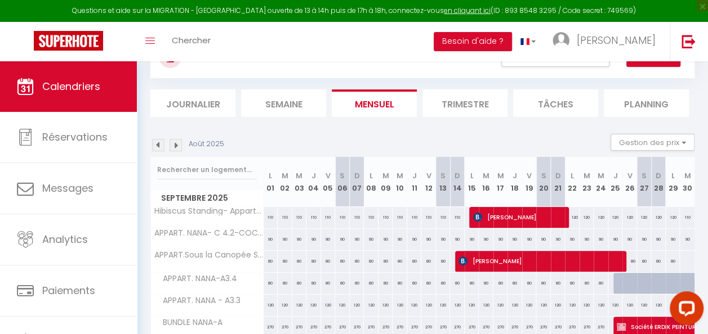
scroll to position [0, 0]
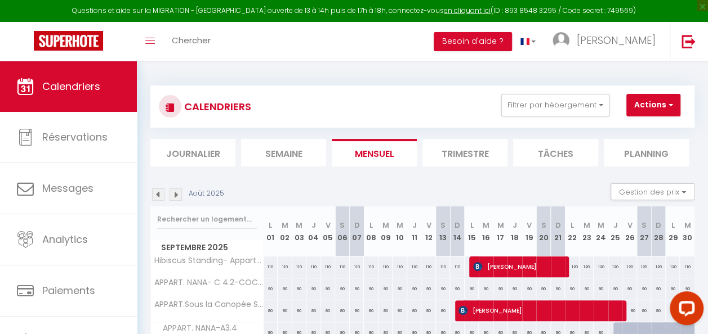
click at [175, 195] on img at bounding box center [175, 195] width 12 height 12
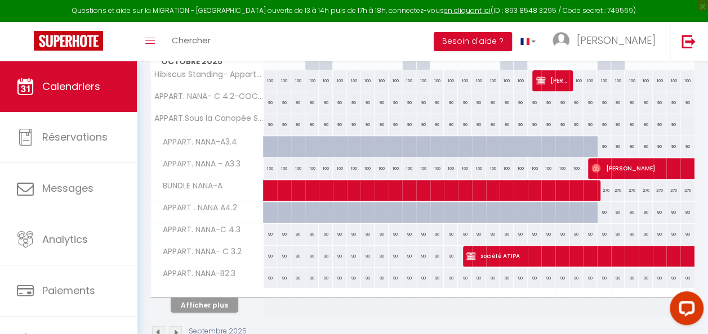
scroll to position [221, 0]
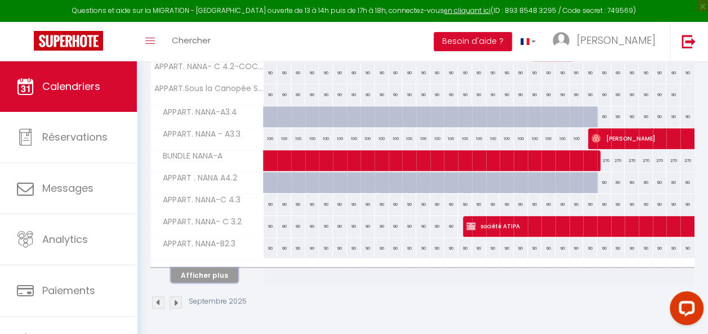
click at [217, 268] on button "Afficher plus" at bounding box center [205, 275] width 68 height 15
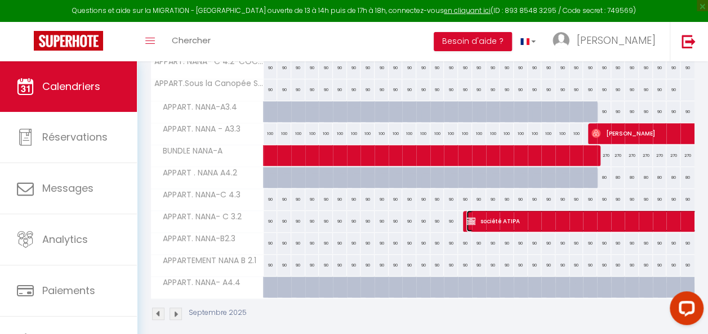
select select "OK"
select select "KO"
select select "0"
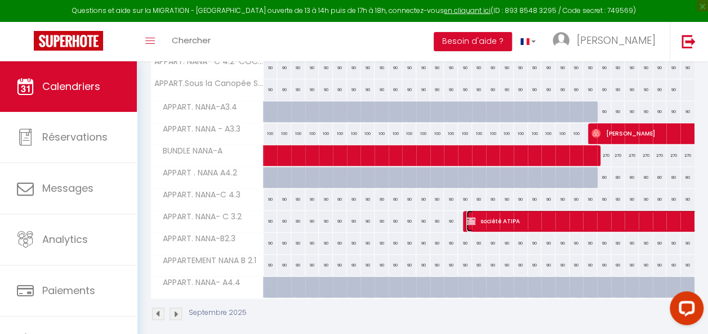
select select "1"
select select
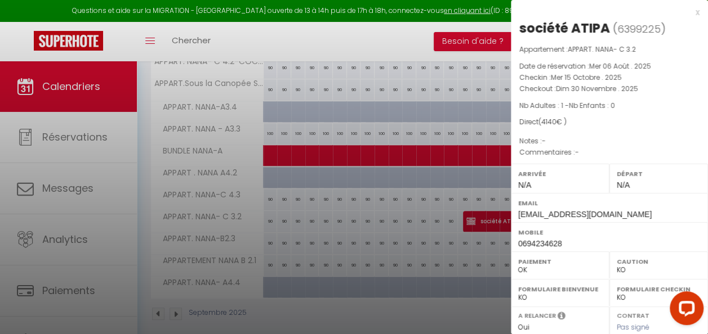
click at [426, 242] on div at bounding box center [354, 167] width 708 height 334
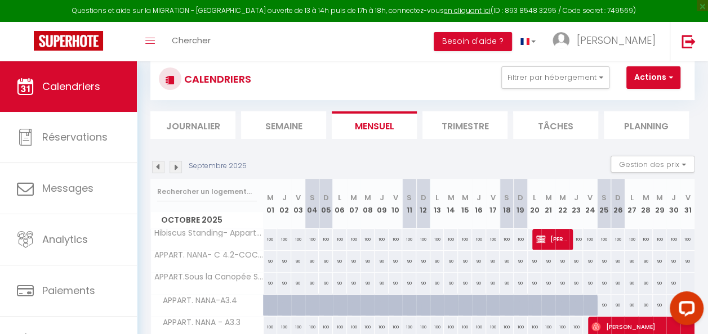
scroll to position [0, 0]
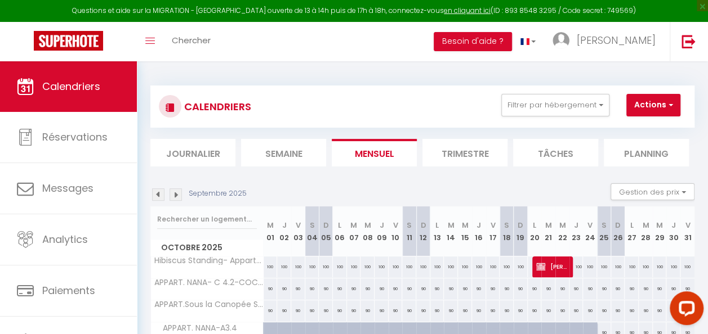
click at [158, 194] on img at bounding box center [158, 195] width 12 height 12
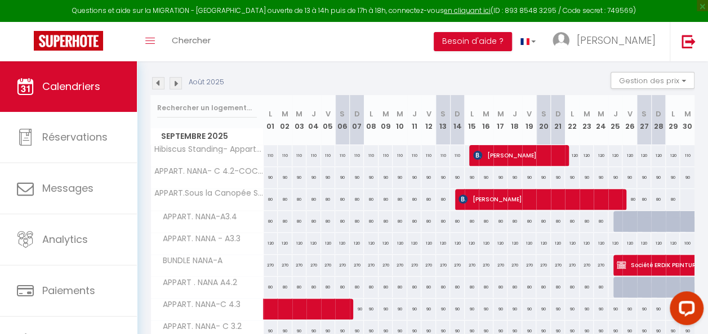
scroll to position [113, 0]
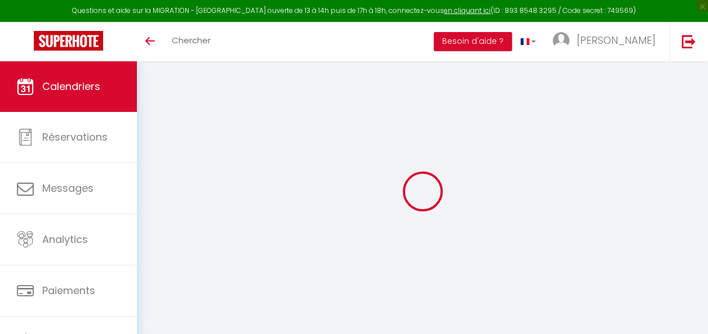
select select
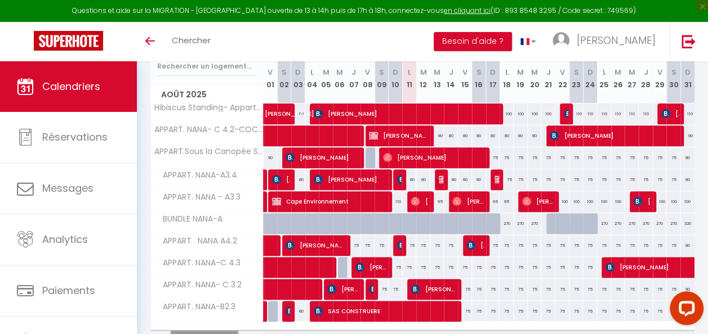
scroll to position [221, 0]
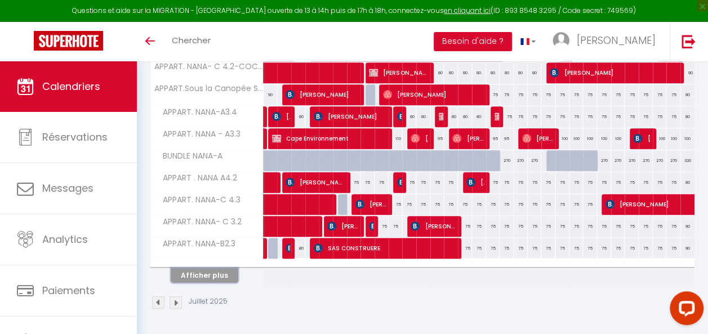
click at [219, 268] on button "Afficher plus" at bounding box center [205, 275] width 68 height 15
select select
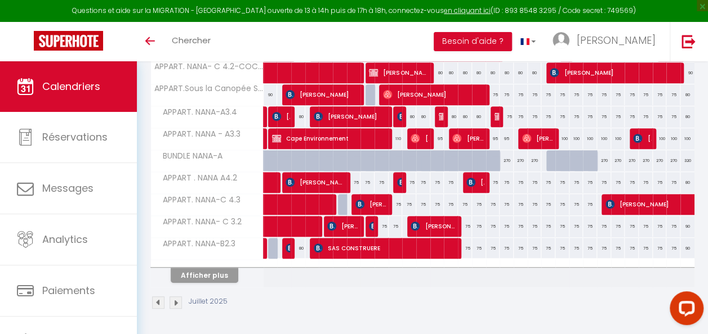
select select
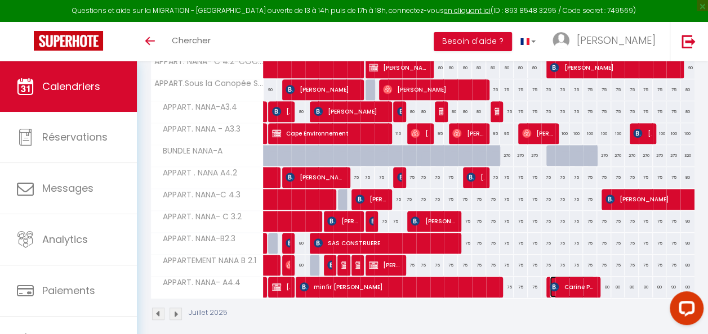
click at [571, 284] on span "[PERSON_NAME]" at bounding box center [571, 286] width 45 height 21
select select "KO"
select select "0"
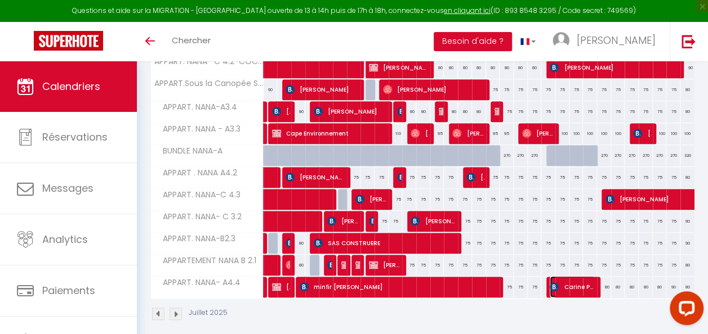
select select "1"
select select
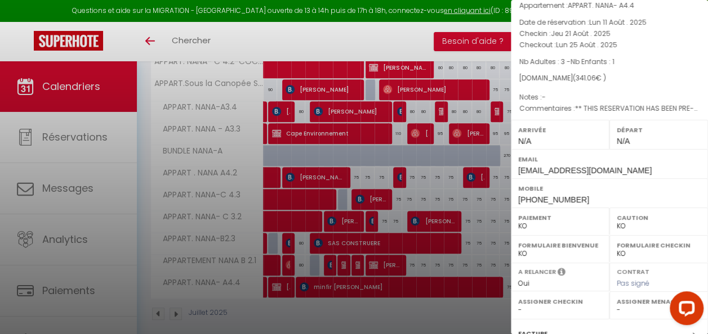
scroll to position [187, 0]
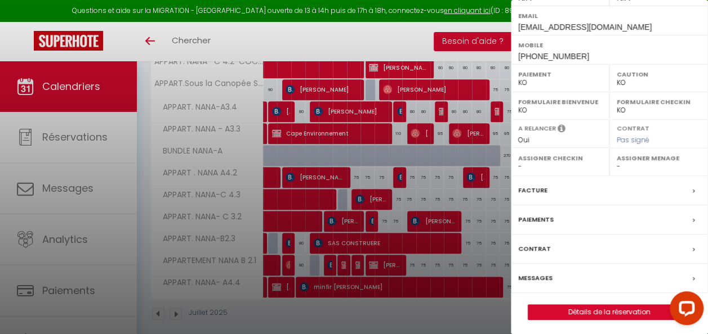
click at [540, 272] on label "Messages" at bounding box center [535, 278] width 34 height 12
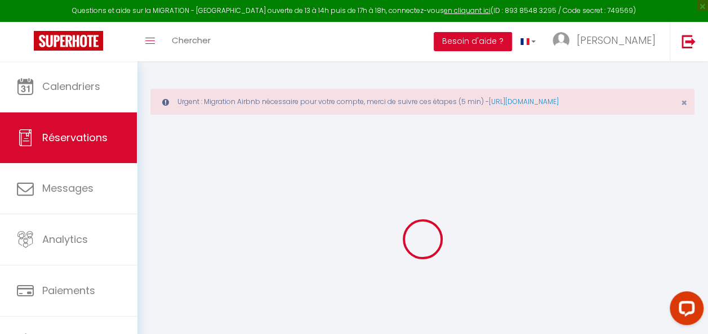
select select
checkbox input "false"
select select
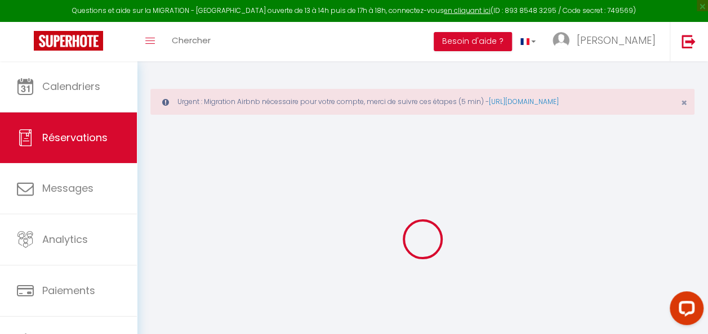
checkbox input "false"
type textarea "** THIS RESERVATION HAS BEEN PRE-PAID ** BOOKING NOTE : Payment charge is EUR 5…"
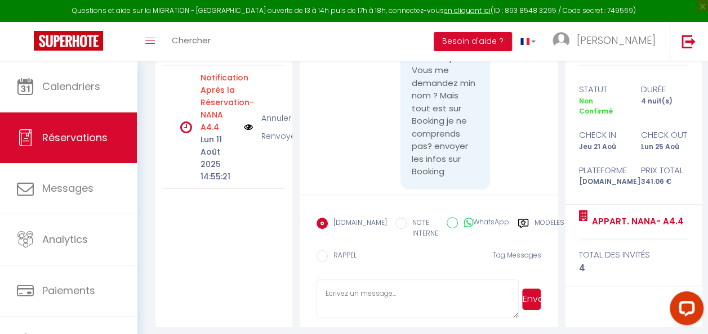
scroll to position [246, 0]
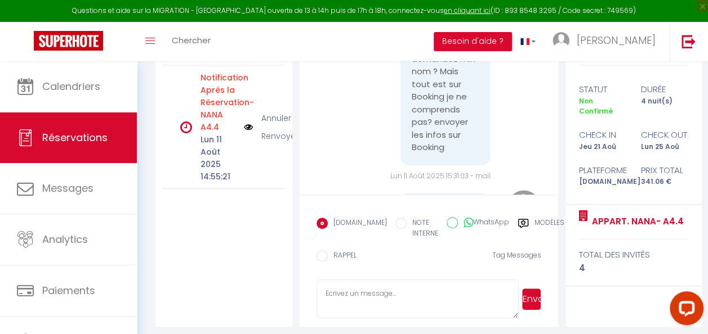
click at [359, 293] on textarea at bounding box center [417, 299] width 202 height 39
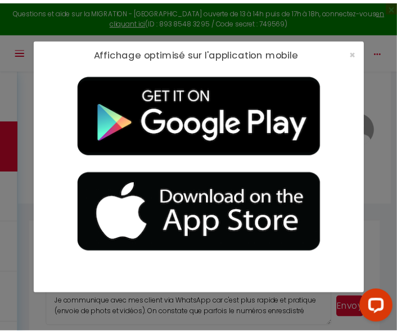
scroll to position [0, 0]
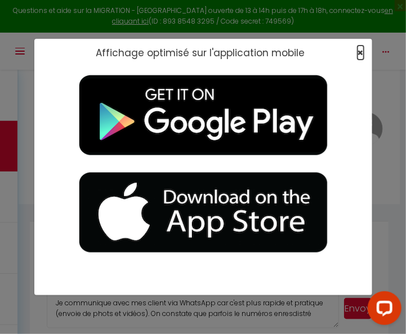
click at [359, 49] on span "×" at bounding box center [360, 53] width 6 height 14
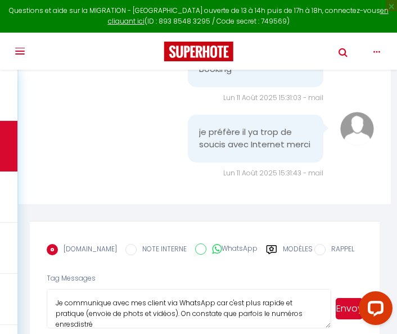
scroll to position [232, 0]
click at [295, 322] on textarea "Je communique avec mes client via WhatsApp car c'est plus rapide et pratique (e…" at bounding box center [189, 308] width 285 height 39
click at [317, 323] on textarea "Je communique avec mes client via WhatsApp car c'est plus rapide et pratique (e…" at bounding box center [189, 308] width 285 height 39
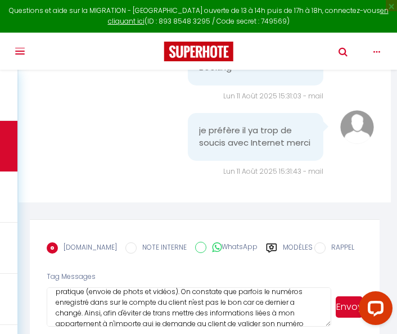
scroll to position [0, 0]
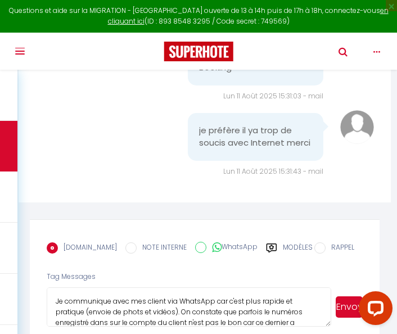
click at [300, 321] on textarea "Je communique avec mes client via WhatsApp car c'est plus rapide et pratique (e…" at bounding box center [189, 307] width 285 height 39
click at [158, 327] on textarea "Je communique avec mes client via WhatsApp car c'est plus rapide et pratique (e…" at bounding box center [189, 307] width 285 height 39
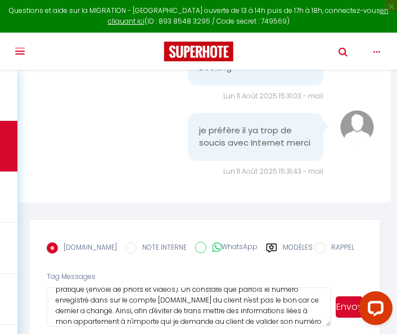
click at [205, 317] on textarea "Je communique avec mes client via WhatsApp car c'est plus rapide et pratique (e…" at bounding box center [189, 307] width 285 height 39
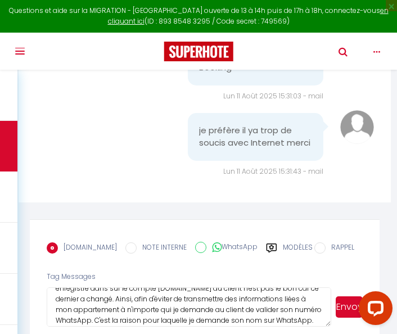
scroll to position [45, 0]
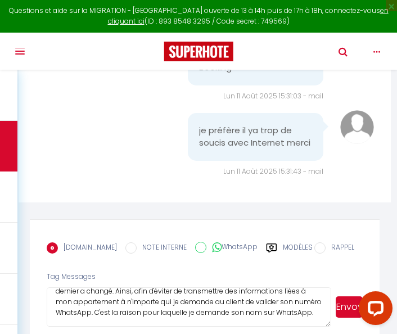
click at [99, 326] on textarea "Je communique avec mes client via WhatsApp car c'est plus rapide et pratique (e…" at bounding box center [189, 307] width 285 height 39
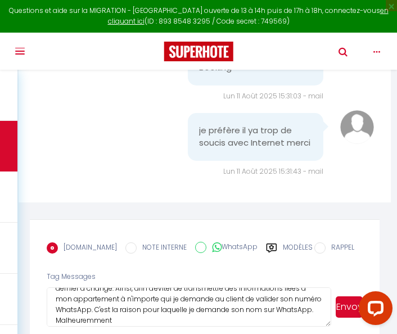
drag, startPoint x: 111, startPoint y: 326, endPoint x: 135, endPoint y: 330, distance: 24.1
click at [135, 327] on textarea "Je communique avec mes client via WhatsApp car c'est plus rapide et pratique (e…" at bounding box center [189, 307] width 285 height 39
click at [155, 327] on textarea "Je communique avec mes client via WhatsApp car c'est plus rapide et pratique (e…" at bounding box center [189, 307] width 285 height 39
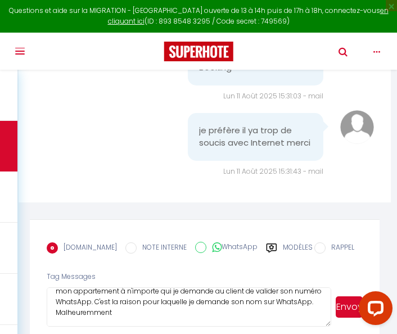
scroll to position [230, 0]
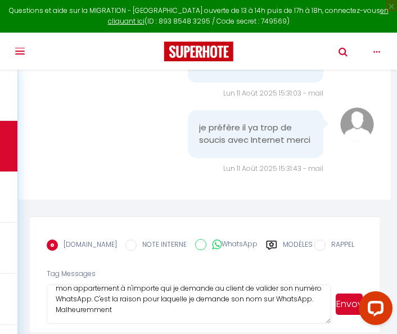
drag, startPoint x: 155, startPoint y: 330, endPoint x: 95, endPoint y: 322, distance: 60.2
click at [95, 322] on textarea "Je communique avec mes client via WhatsApp car c'est plus rapide et pratique (e…" at bounding box center [189, 304] width 285 height 39
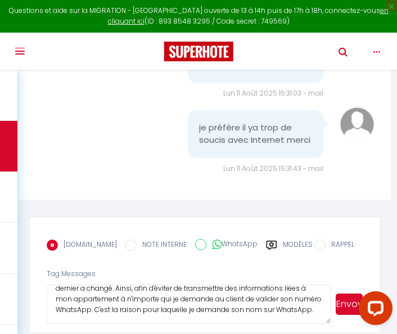
type textarea "Je communique avec mes client via WhatsApp car c'est plus rapide et pratique (e…"
click at [346, 311] on button "Envoyer" at bounding box center [349, 304] width 27 height 21
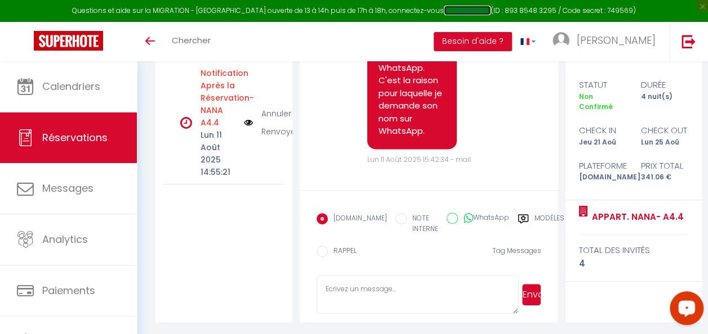
scroll to position [231, 0]
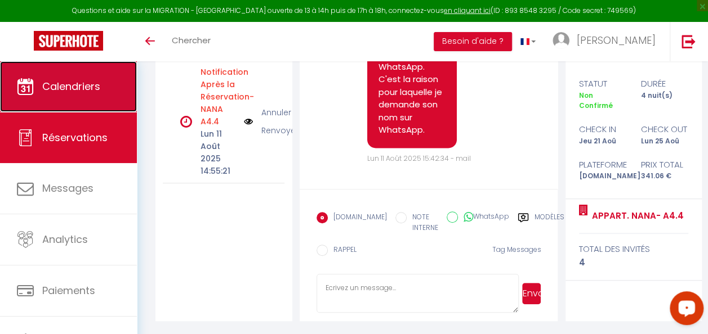
click at [80, 90] on span "Calendriers" at bounding box center [71, 86] width 58 height 14
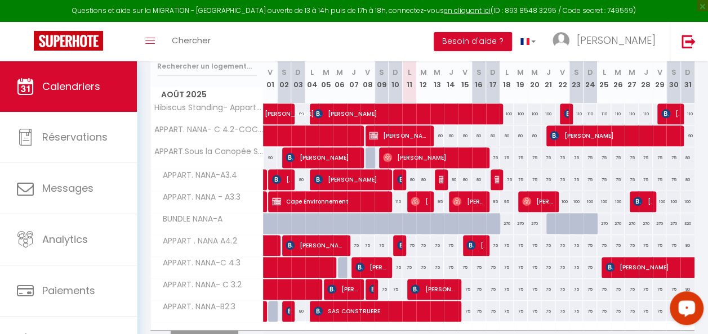
scroll to position [225, 0]
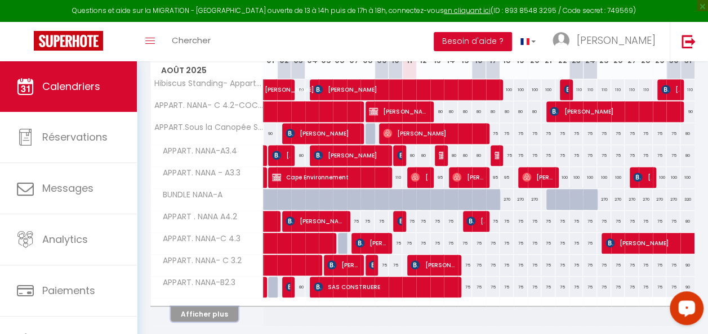
click at [213, 311] on button "Afficher plus" at bounding box center [205, 314] width 68 height 15
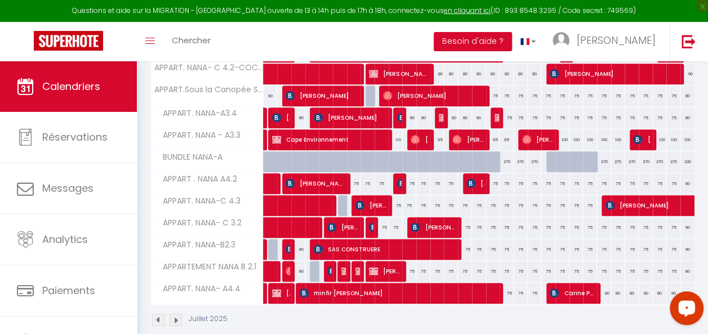
scroll to position [285, 0]
